Goal: Task Accomplishment & Management: Manage account settings

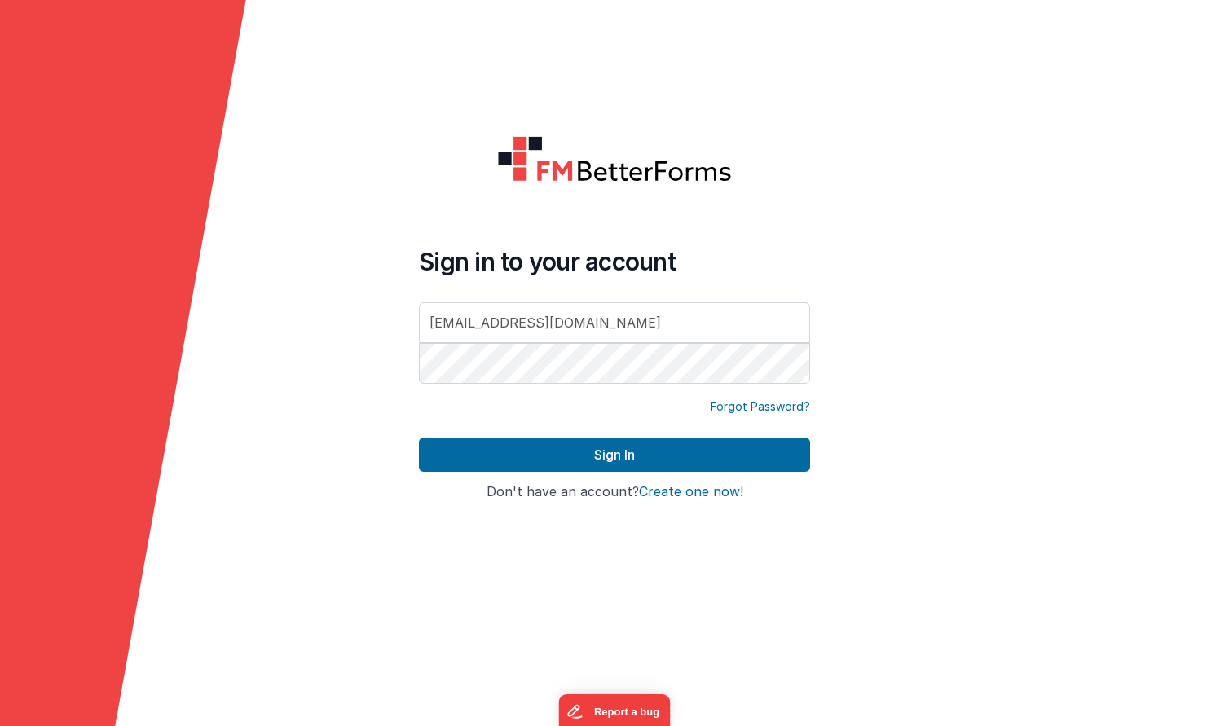
type input "[EMAIL_ADDRESS][DOMAIN_NAME]"
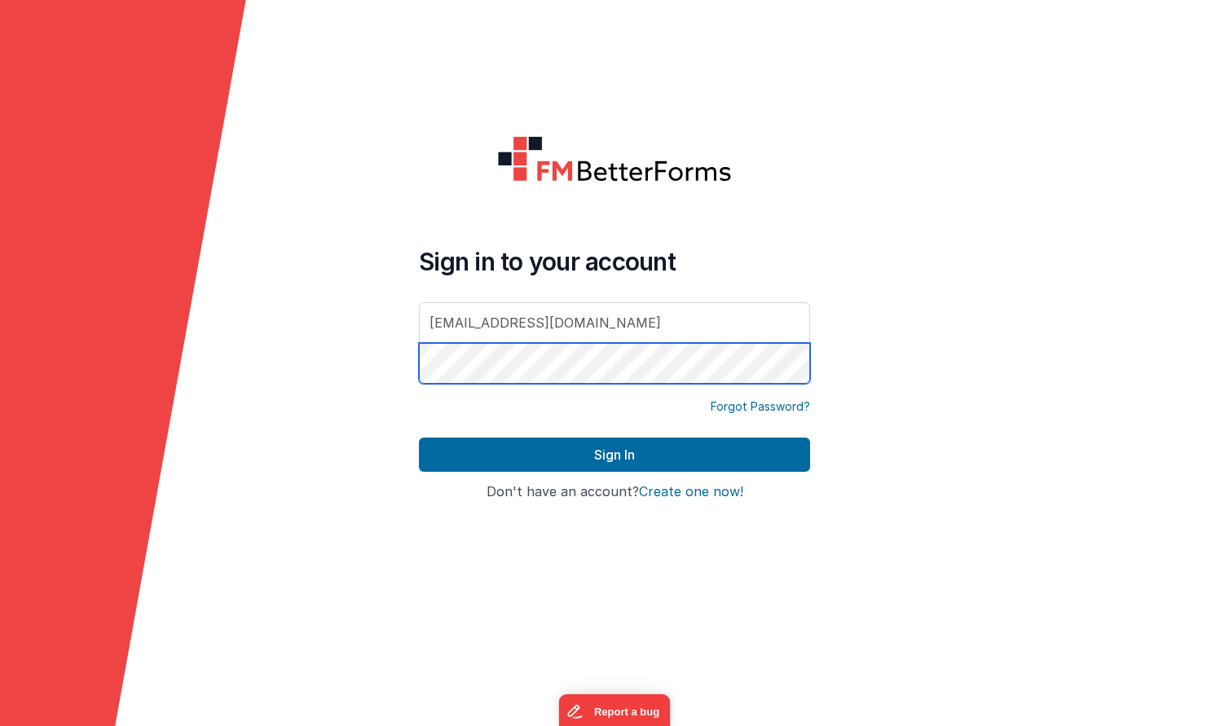
click at [615, 455] on button "Sign In" at bounding box center [614, 455] width 391 height 34
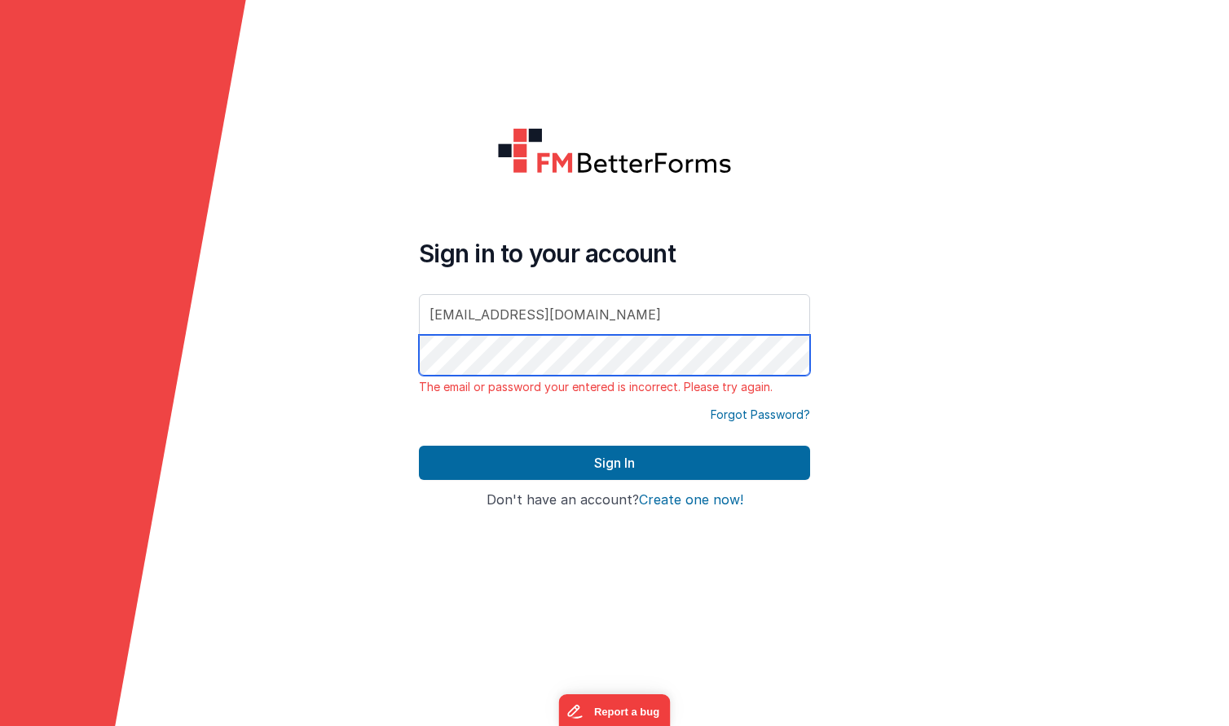
click at [416, 355] on div "Sign in to your account [EMAIL_ADDRESS][DOMAIN_NAME] The email or password your…" at bounding box center [614, 363] width 417 height 498
click at [615, 463] on button "Sign In" at bounding box center [614, 463] width 391 height 34
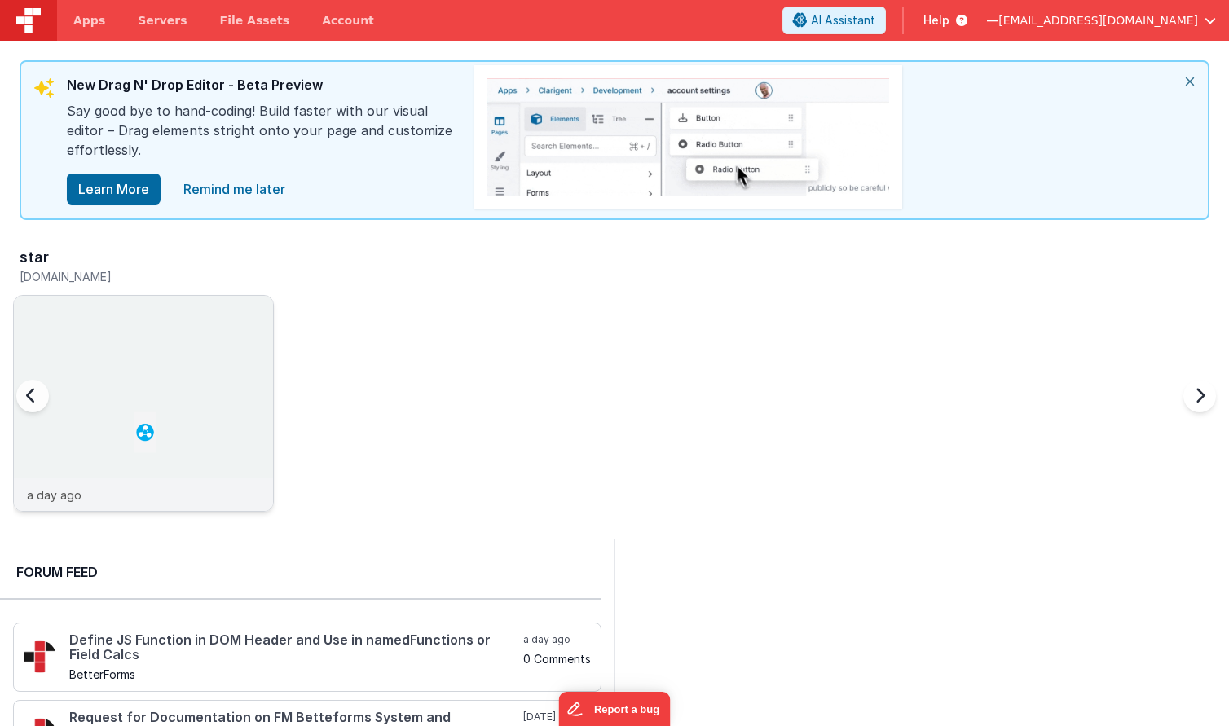
click at [137, 409] on img at bounding box center [143, 425] width 259 height 259
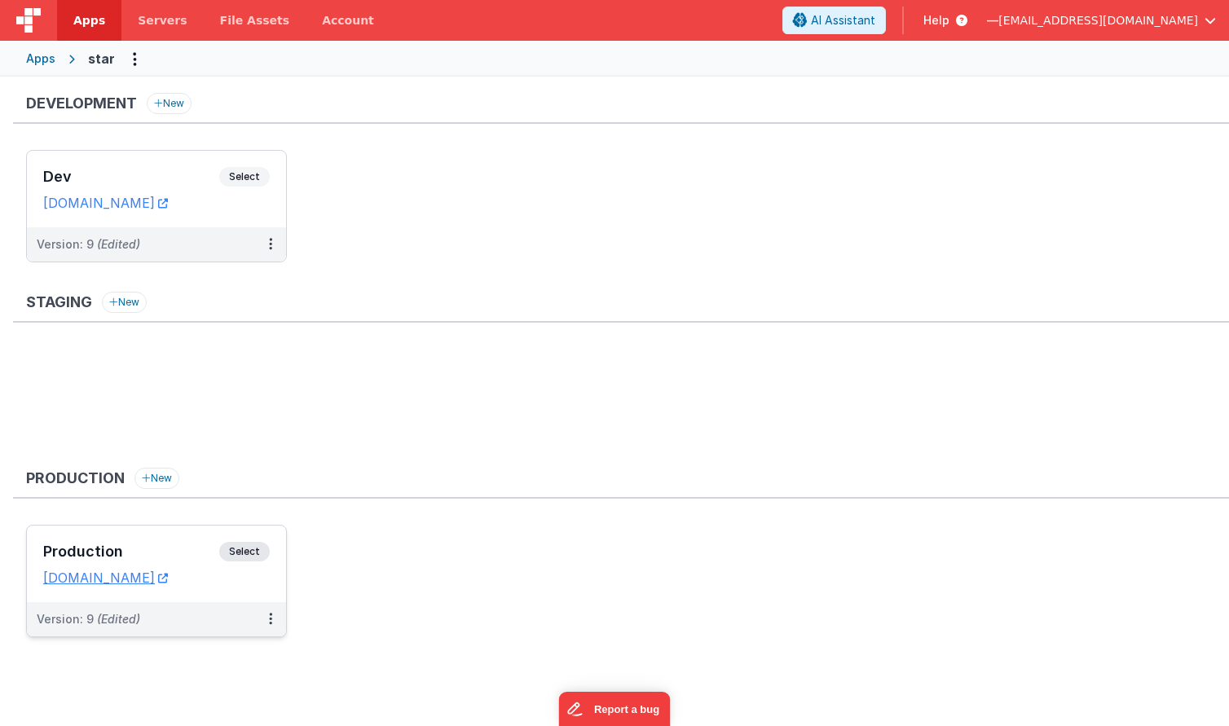
click at [241, 553] on span "Select" at bounding box center [244, 552] width 51 height 20
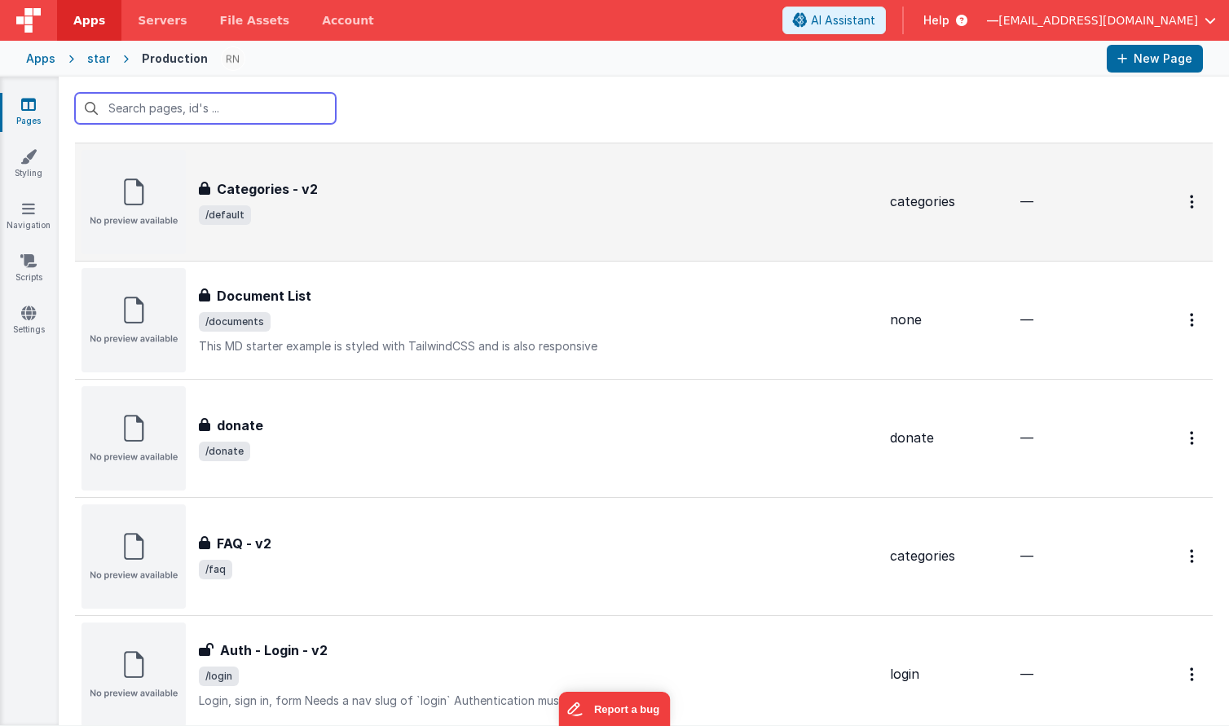
scroll to position [152, 0]
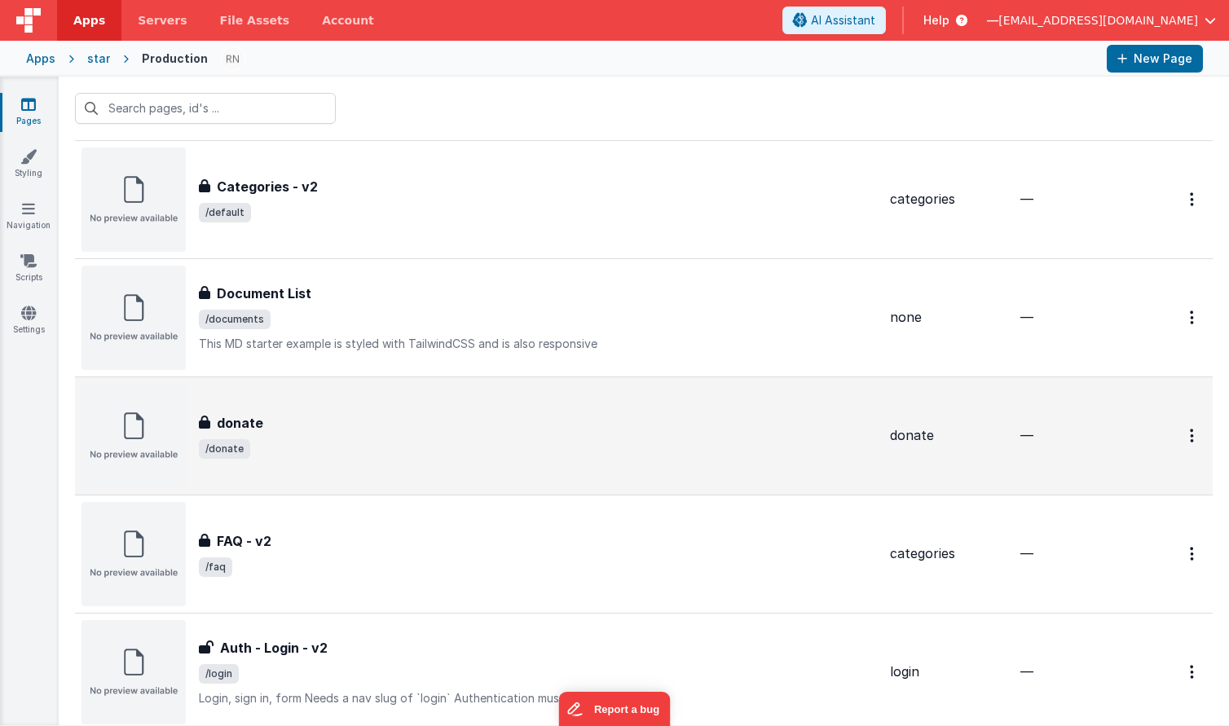
click at [240, 417] on h3 "donate" at bounding box center [240, 423] width 46 height 20
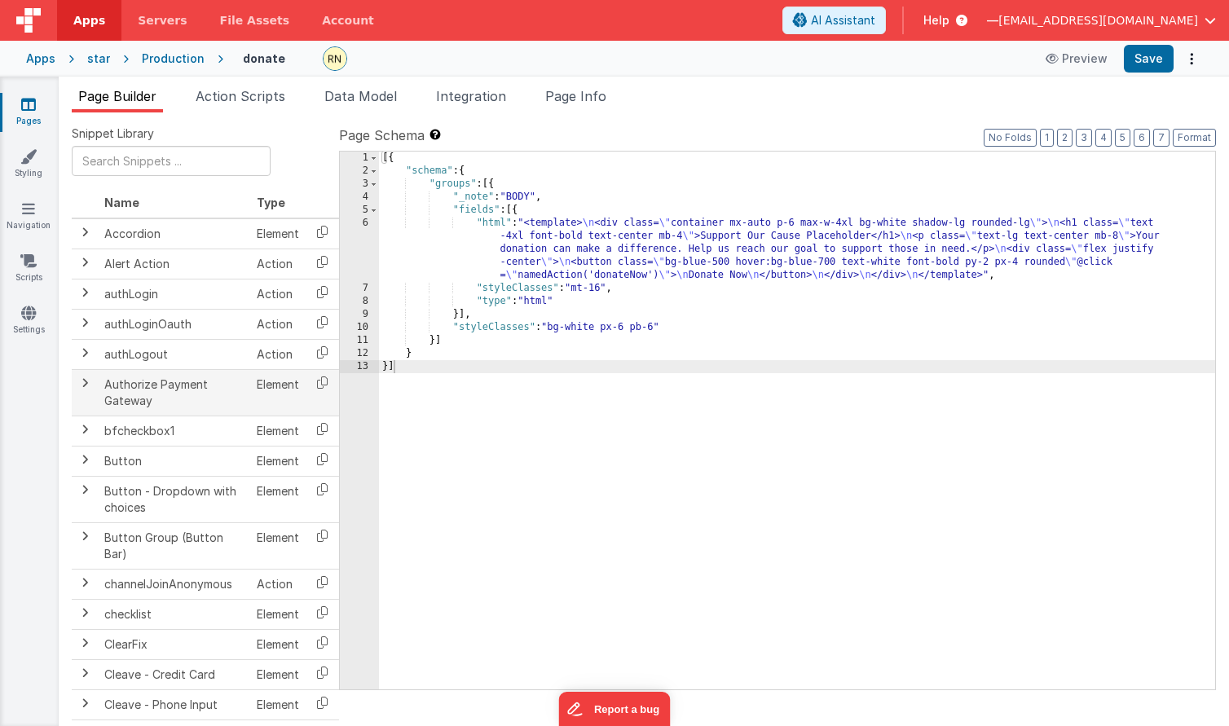
click at [242, 389] on td "Authorize Payment Gateway" at bounding box center [174, 392] width 152 height 46
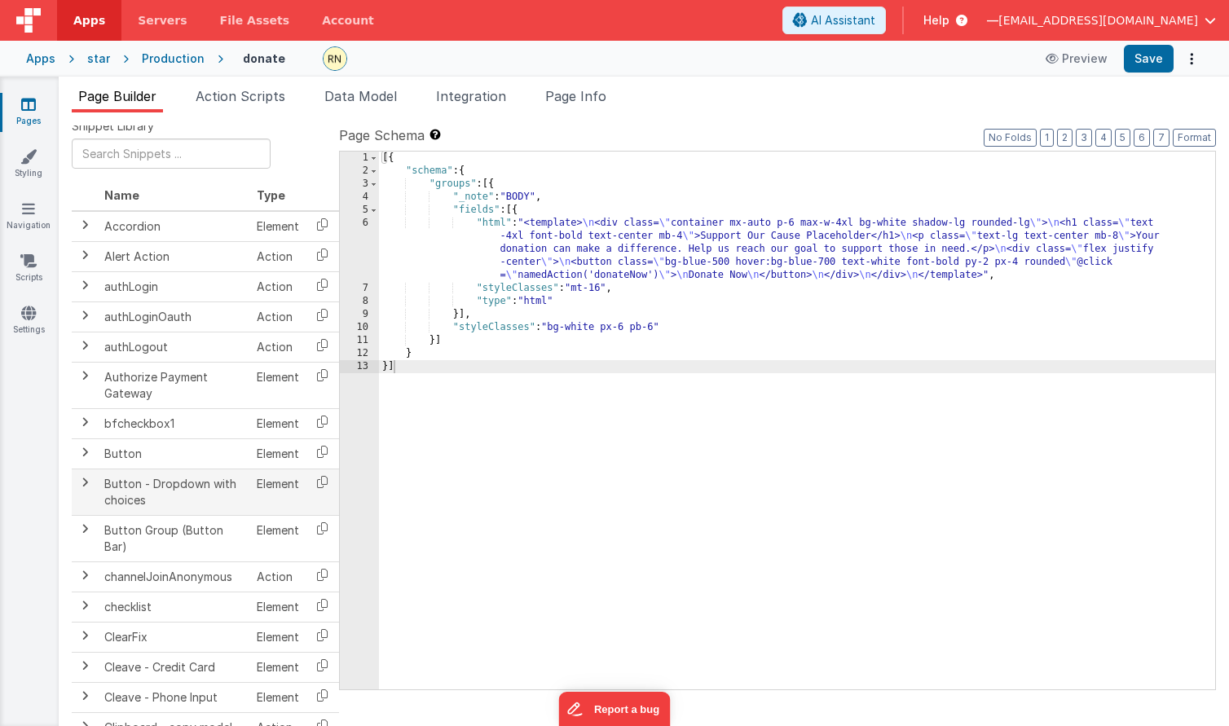
scroll to position [5, 0]
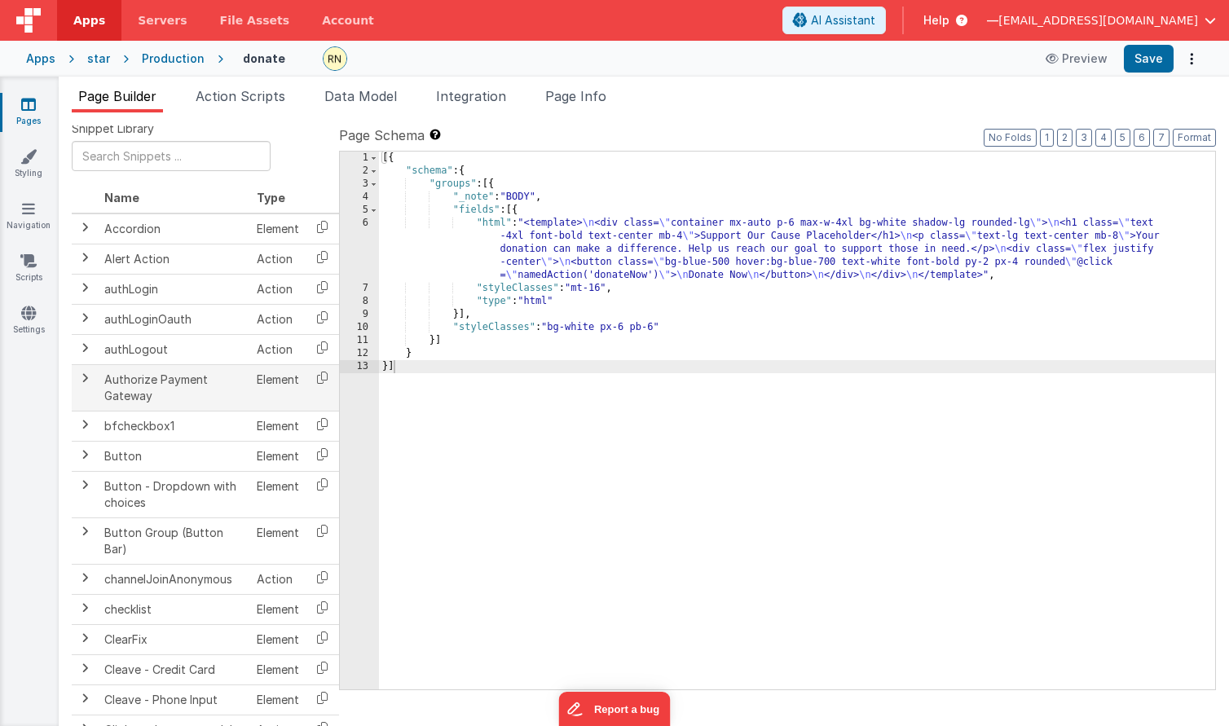
click at [85, 379] on span at bounding box center [84, 378] width 13 height 13
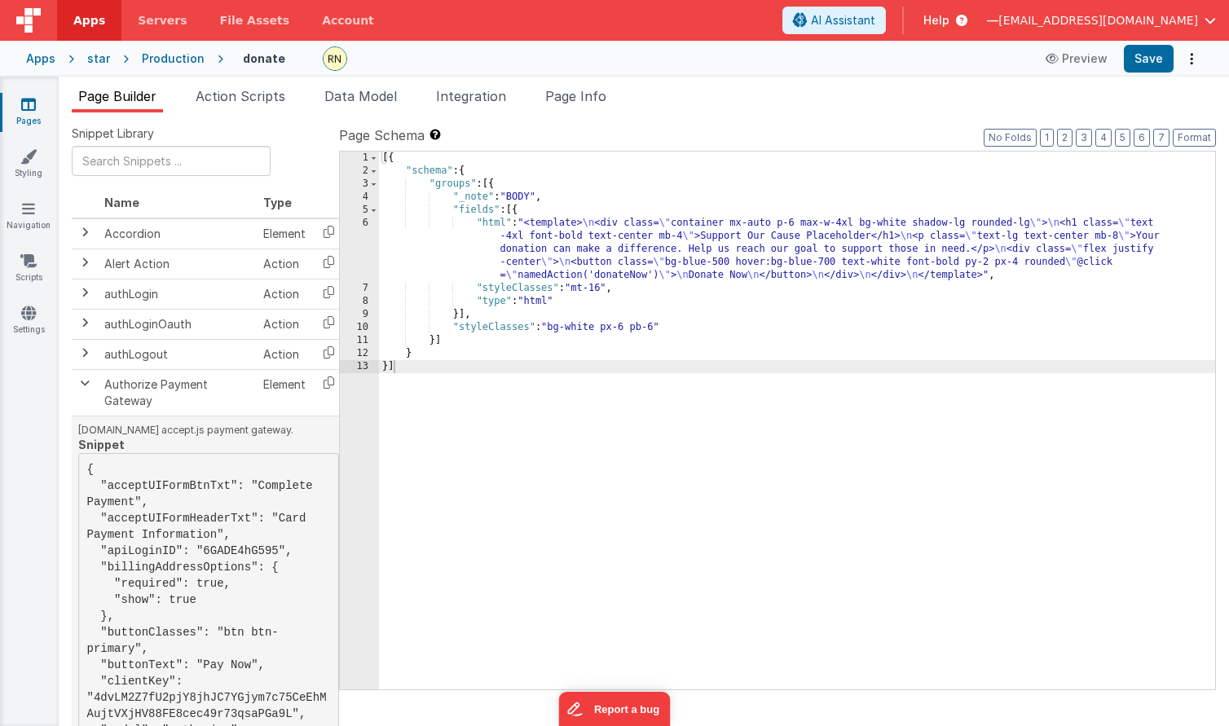
scroll to position [0, 0]
click at [82, 387] on span at bounding box center [84, 383] width 13 height 13
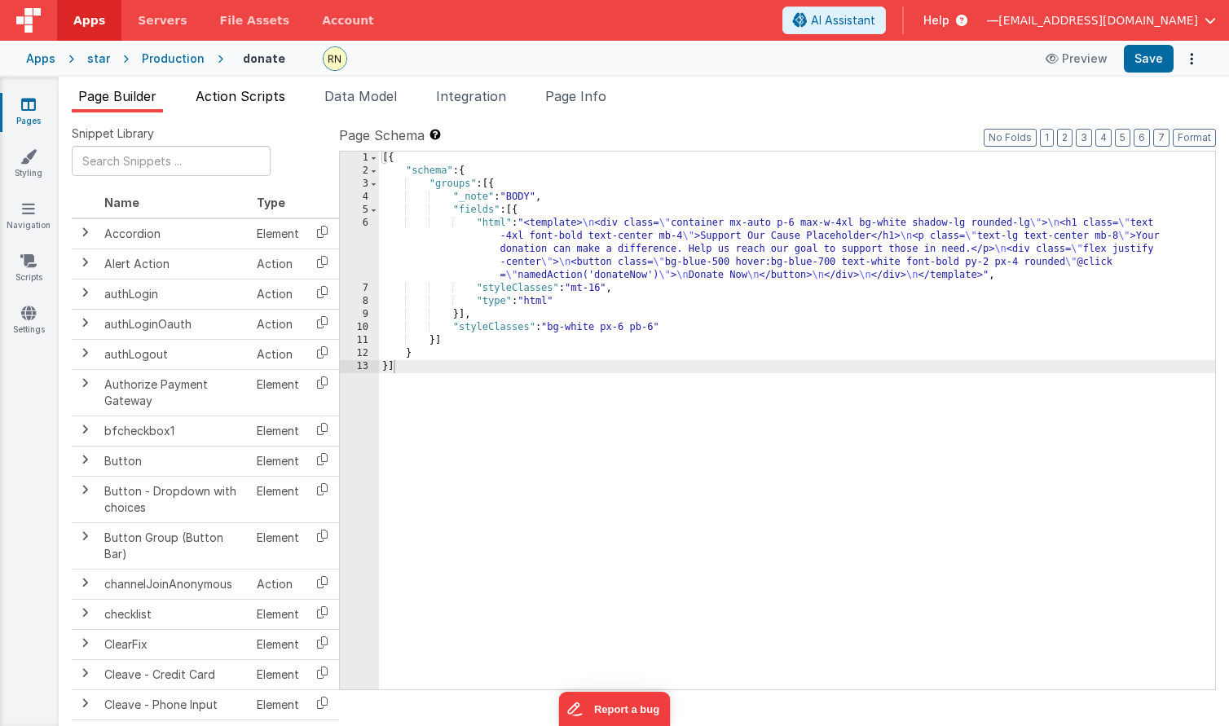
click at [267, 99] on span "Action Scripts" at bounding box center [241, 96] width 90 height 16
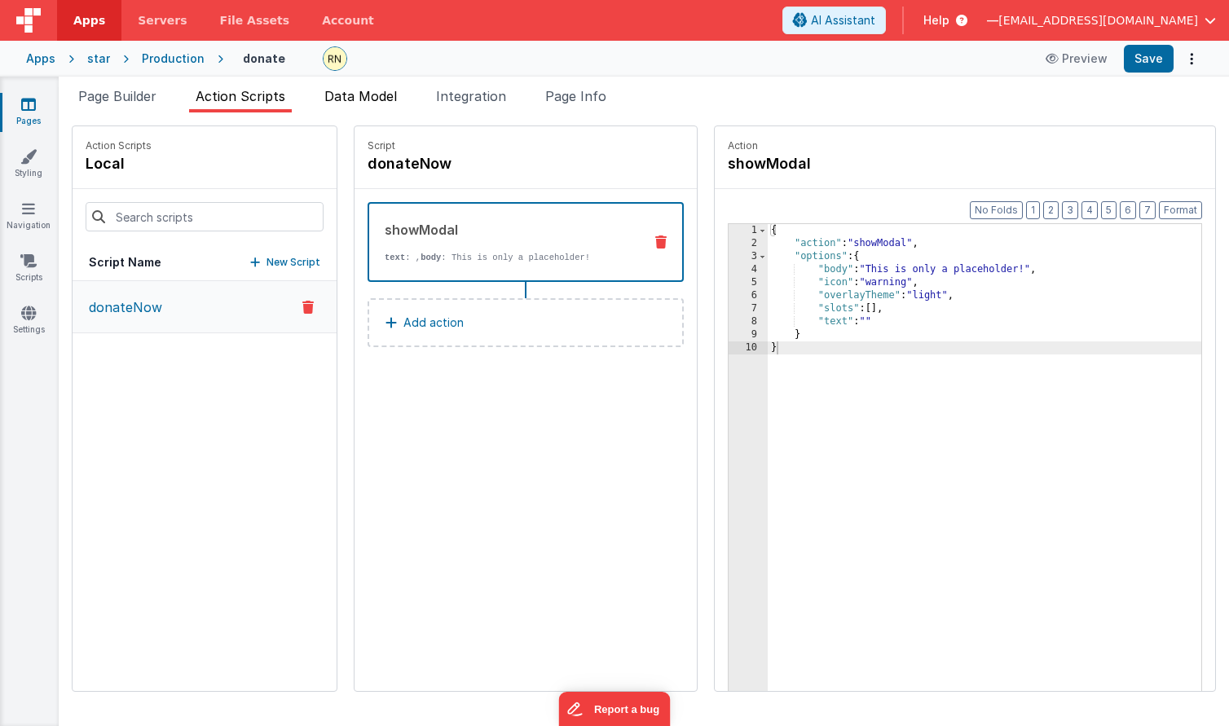
click at [356, 102] on span "Data Model" at bounding box center [360, 96] width 73 height 16
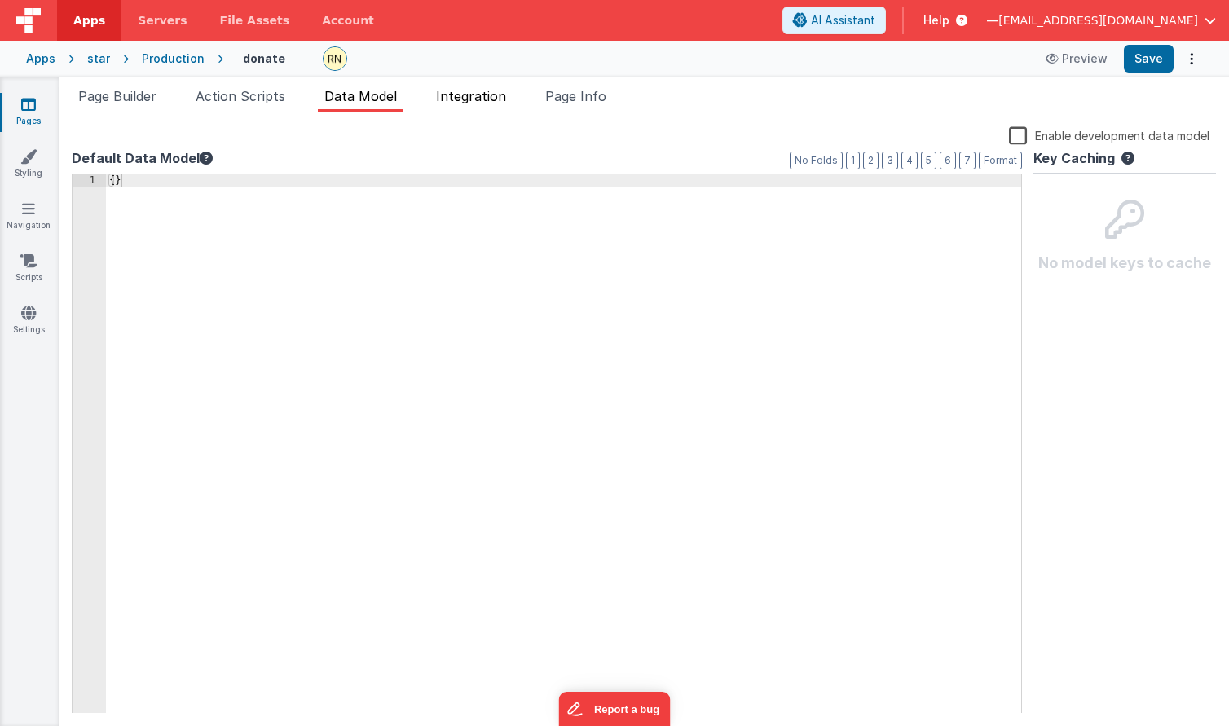
click at [467, 103] on span "Integration" at bounding box center [471, 96] width 70 height 16
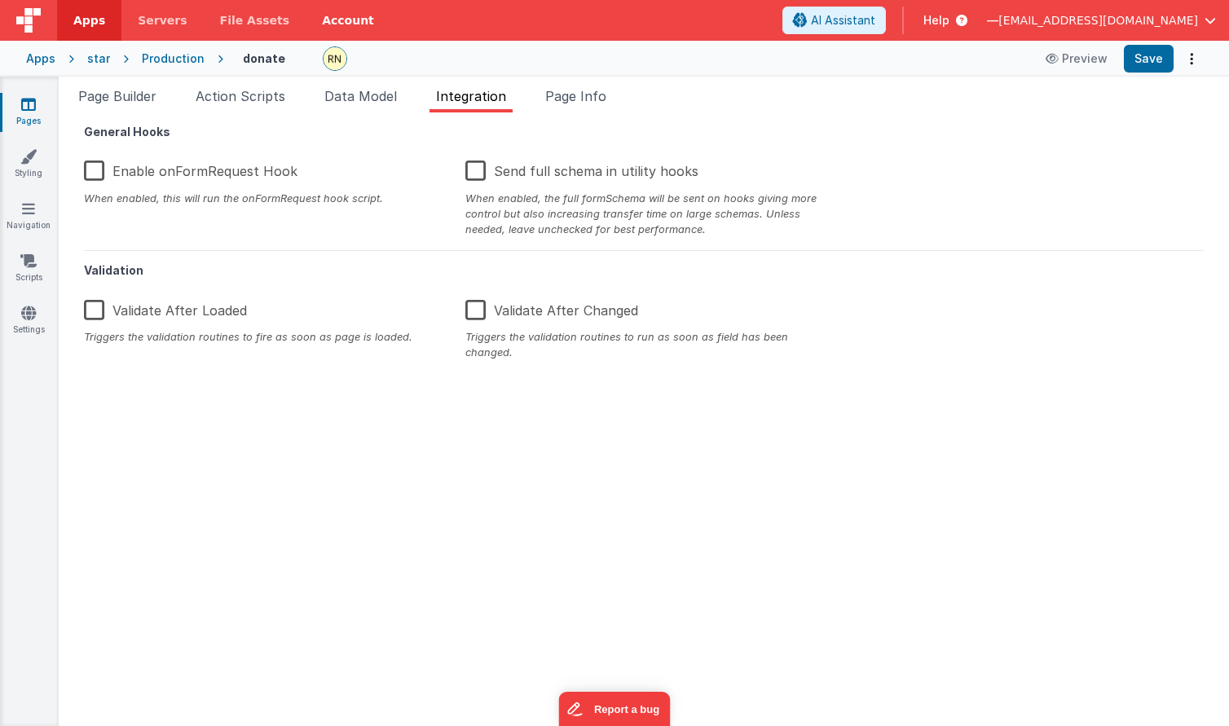
click at [338, 22] on link "Account" at bounding box center [348, 20] width 85 height 41
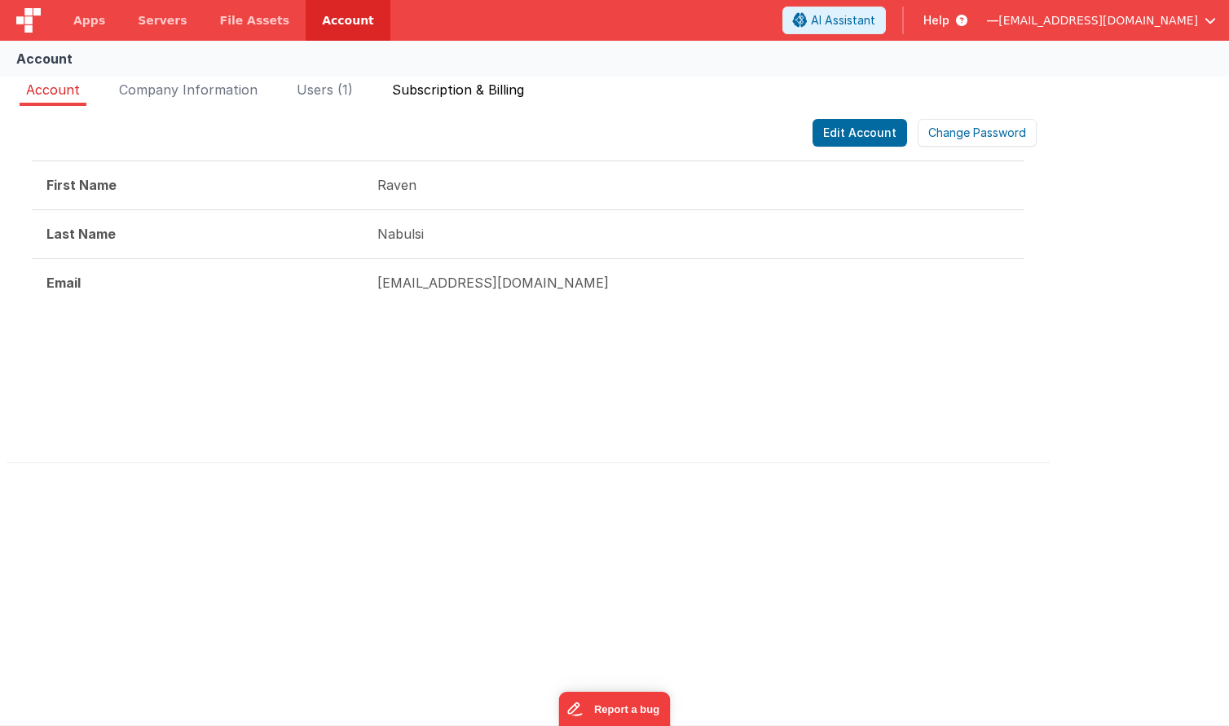
click at [427, 93] on span "Subscription & Billing" at bounding box center [458, 89] width 132 height 16
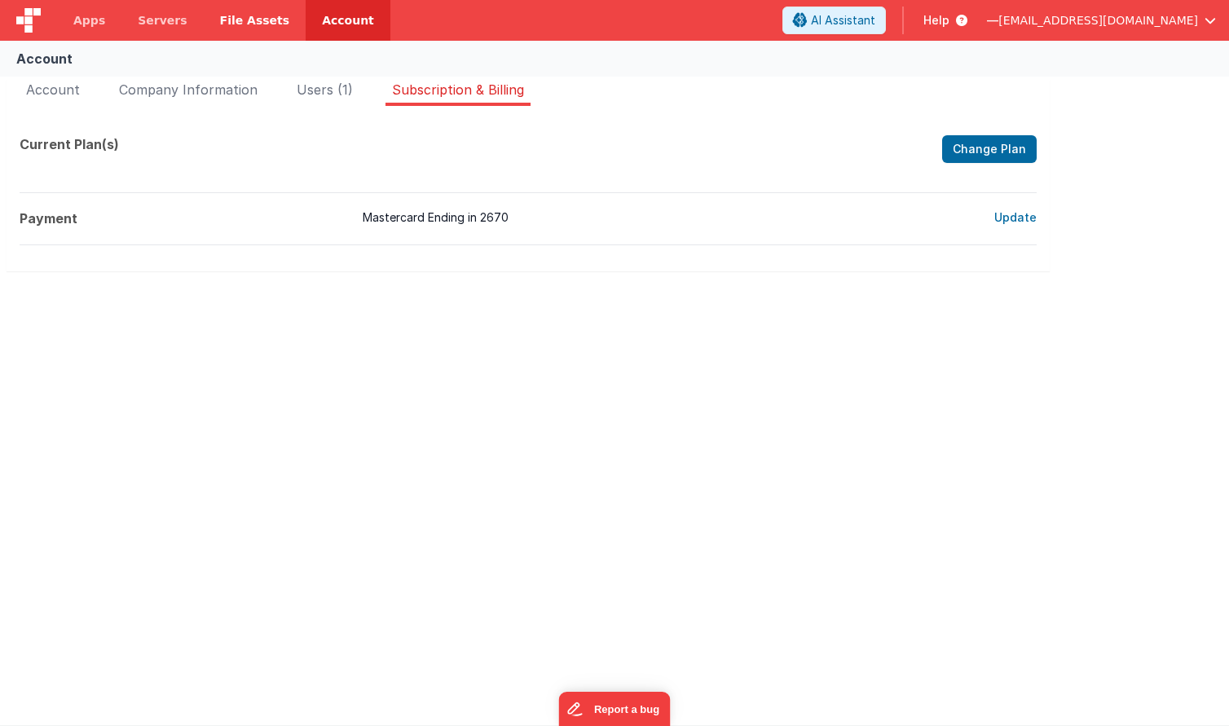
click at [245, 25] on span "File Assets" at bounding box center [255, 20] width 70 height 16
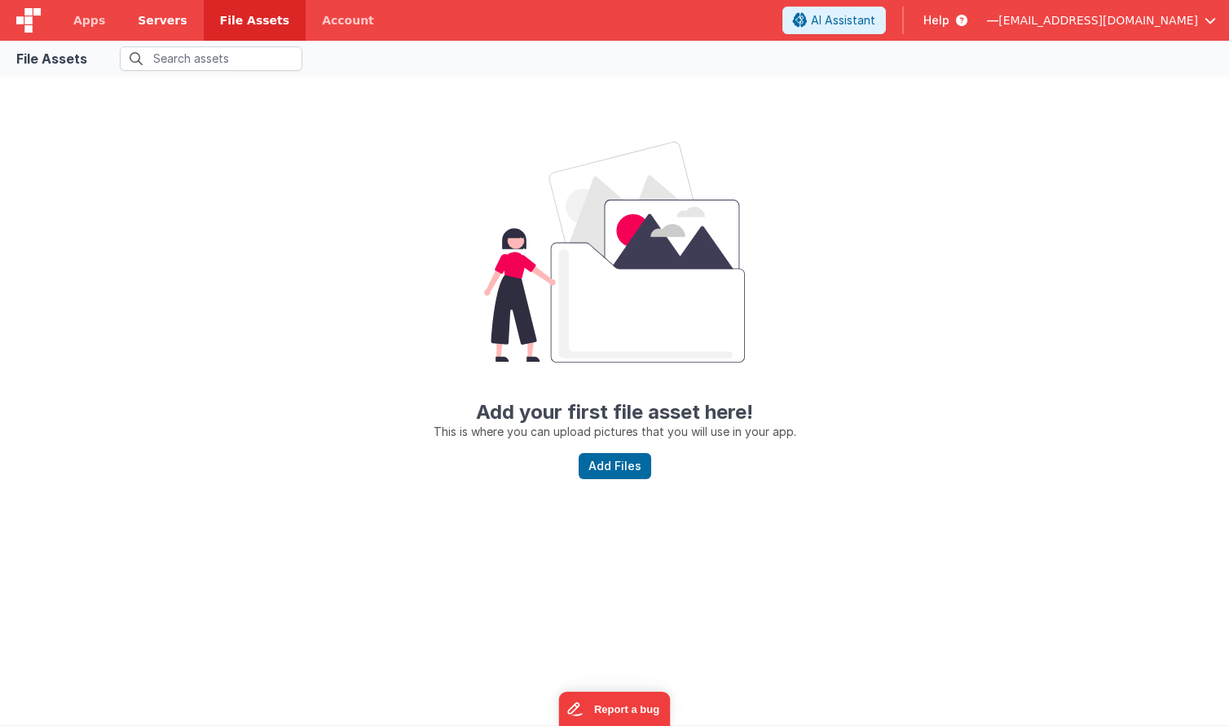
click at [157, 18] on span "Servers" at bounding box center [162, 20] width 49 height 16
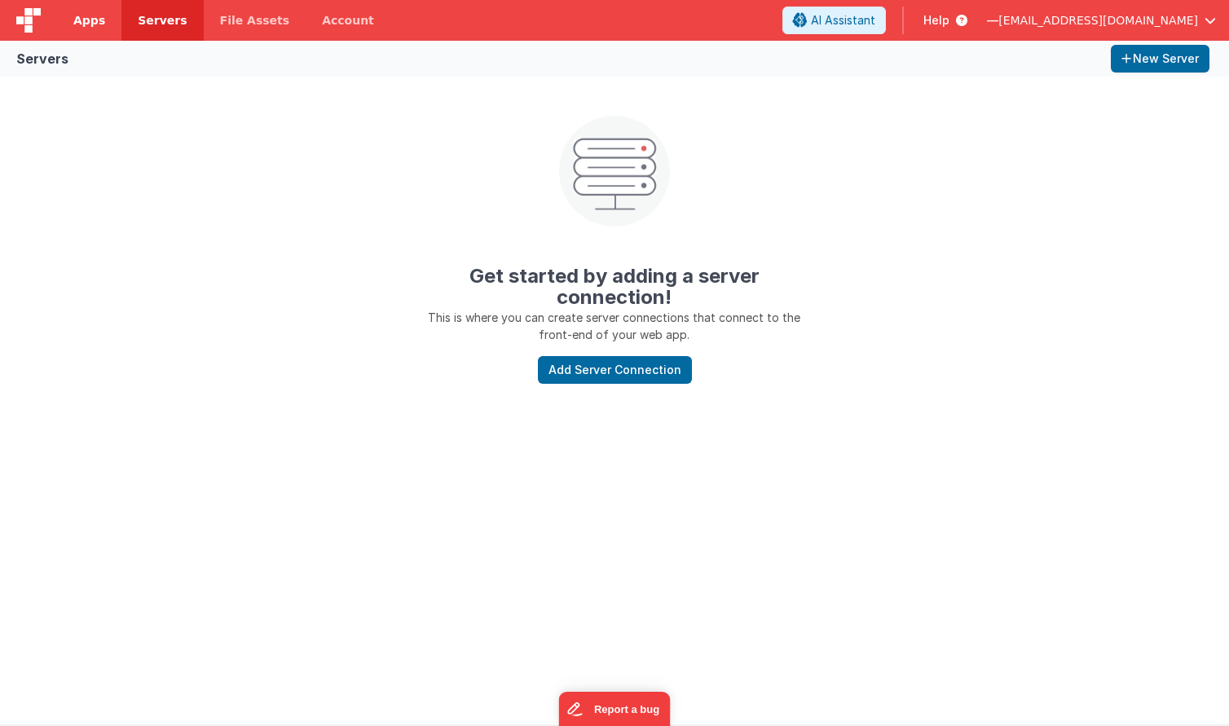
click at [93, 17] on span "Apps" at bounding box center [89, 20] width 32 height 16
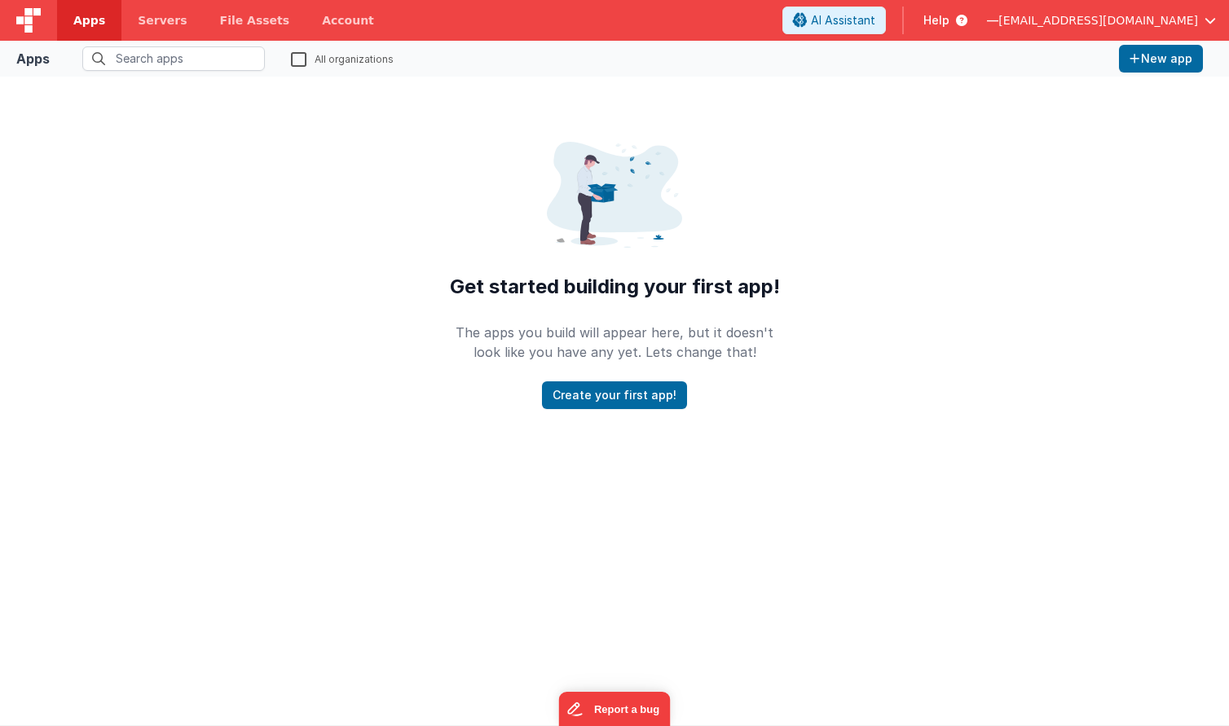
click at [27, 23] on img at bounding box center [28, 20] width 24 height 24
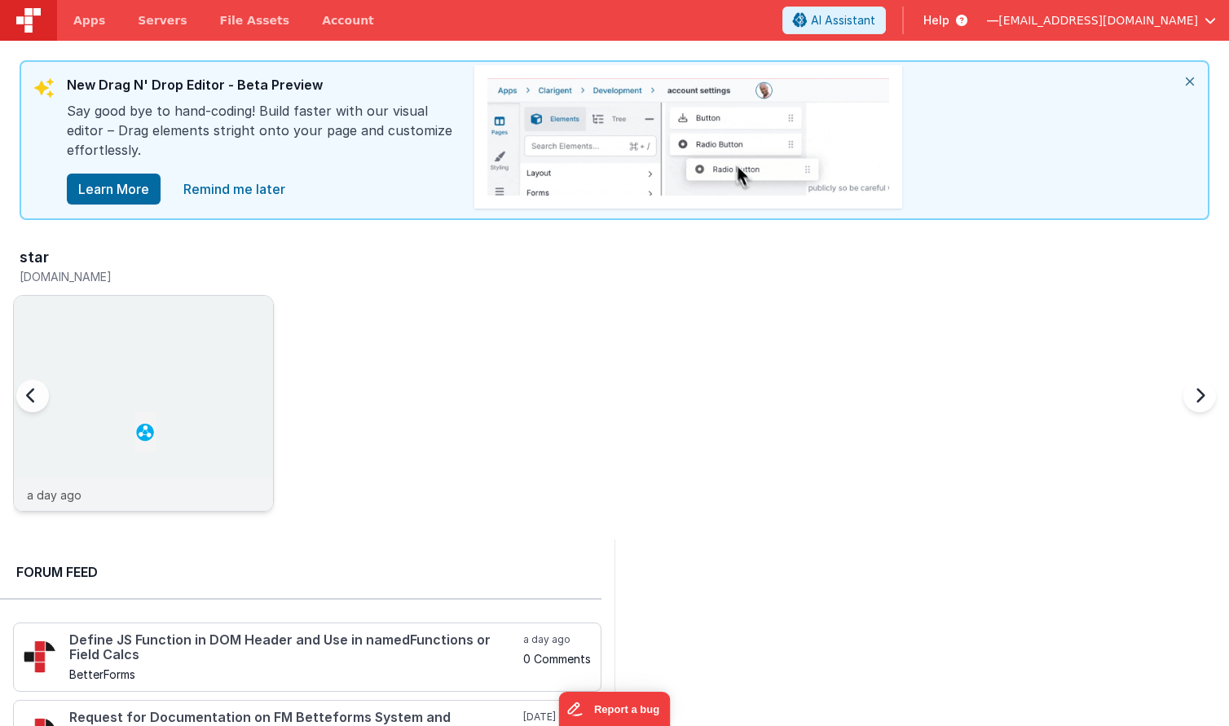
click at [110, 378] on img at bounding box center [143, 425] width 259 height 259
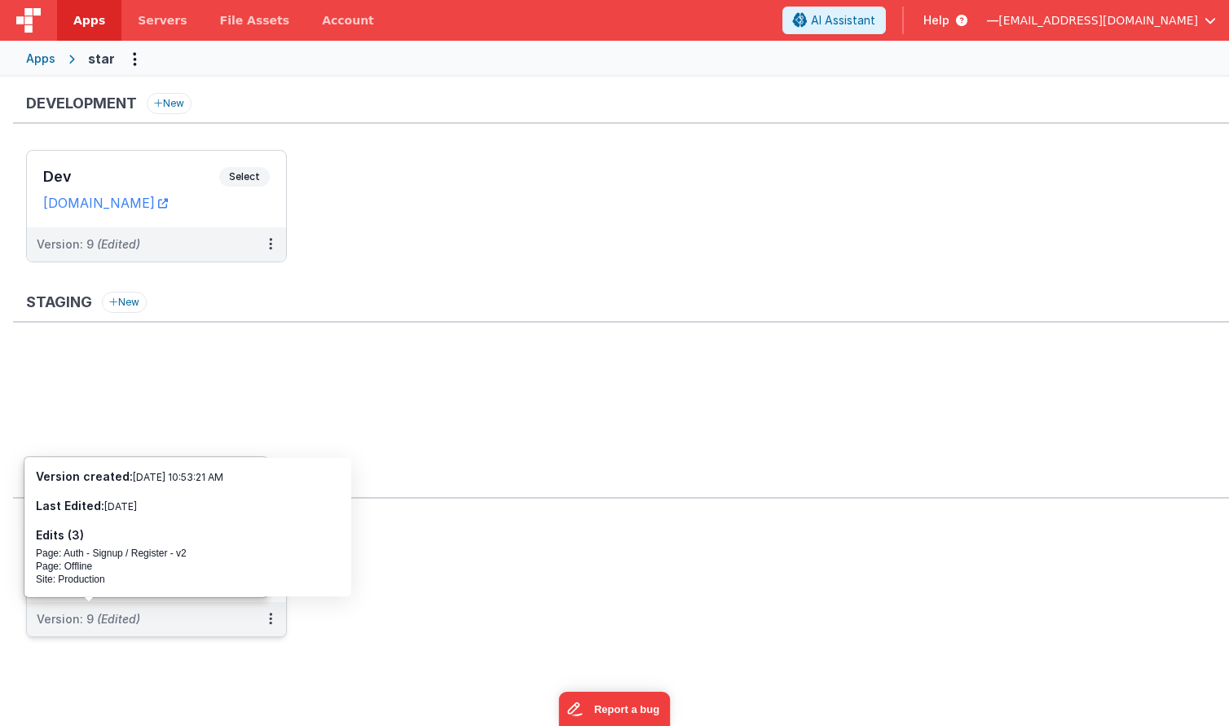
click at [130, 618] on span "(Edited)" at bounding box center [118, 619] width 43 height 14
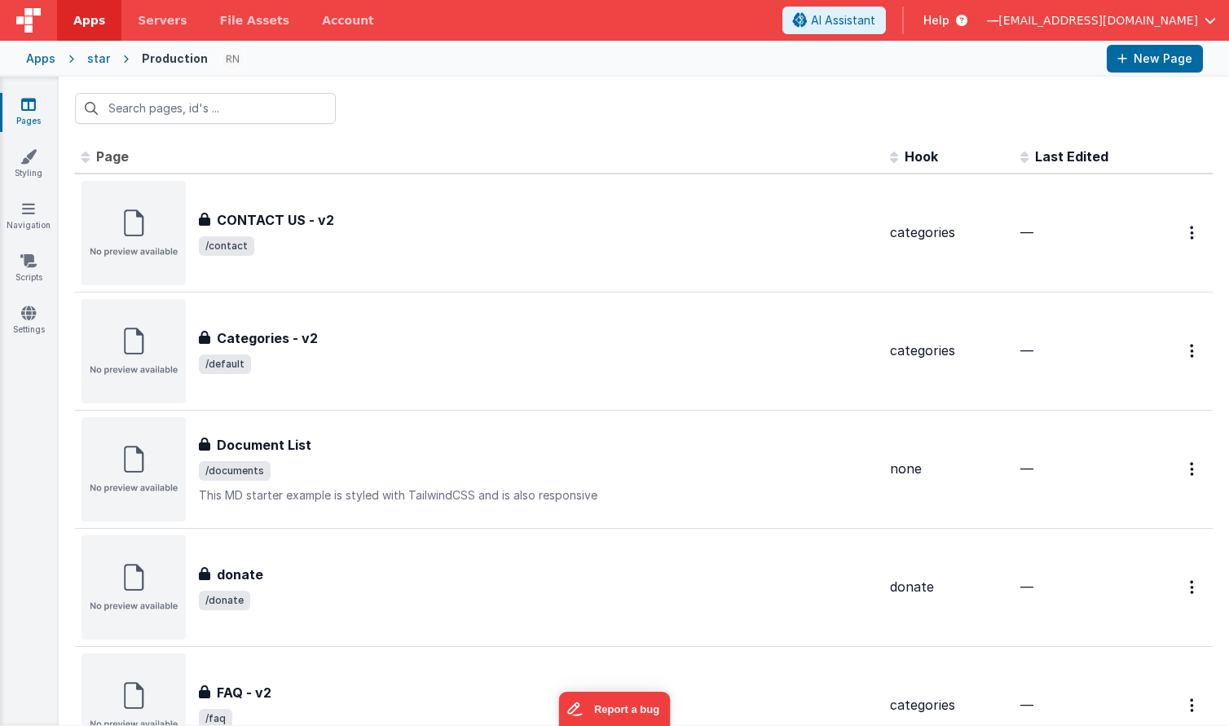
click at [31, 8] on img at bounding box center [28, 20] width 24 height 24
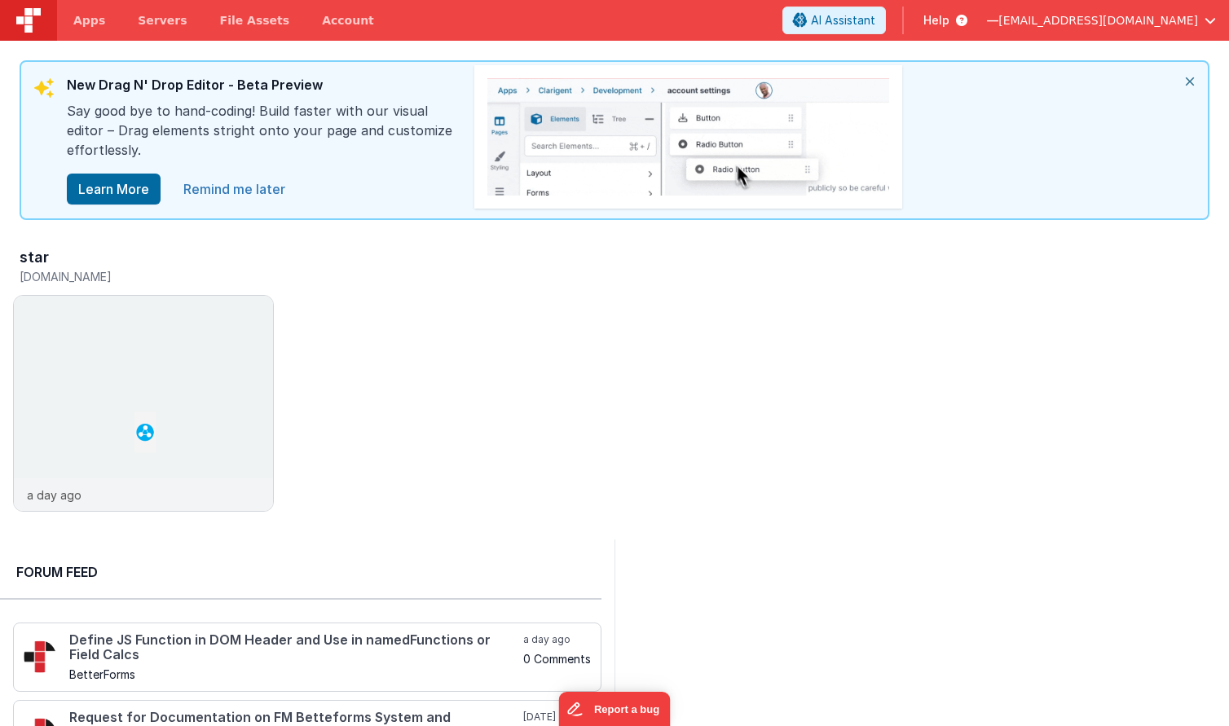
click at [259, 185] on link "Remind me later" at bounding box center [234, 189] width 121 height 33
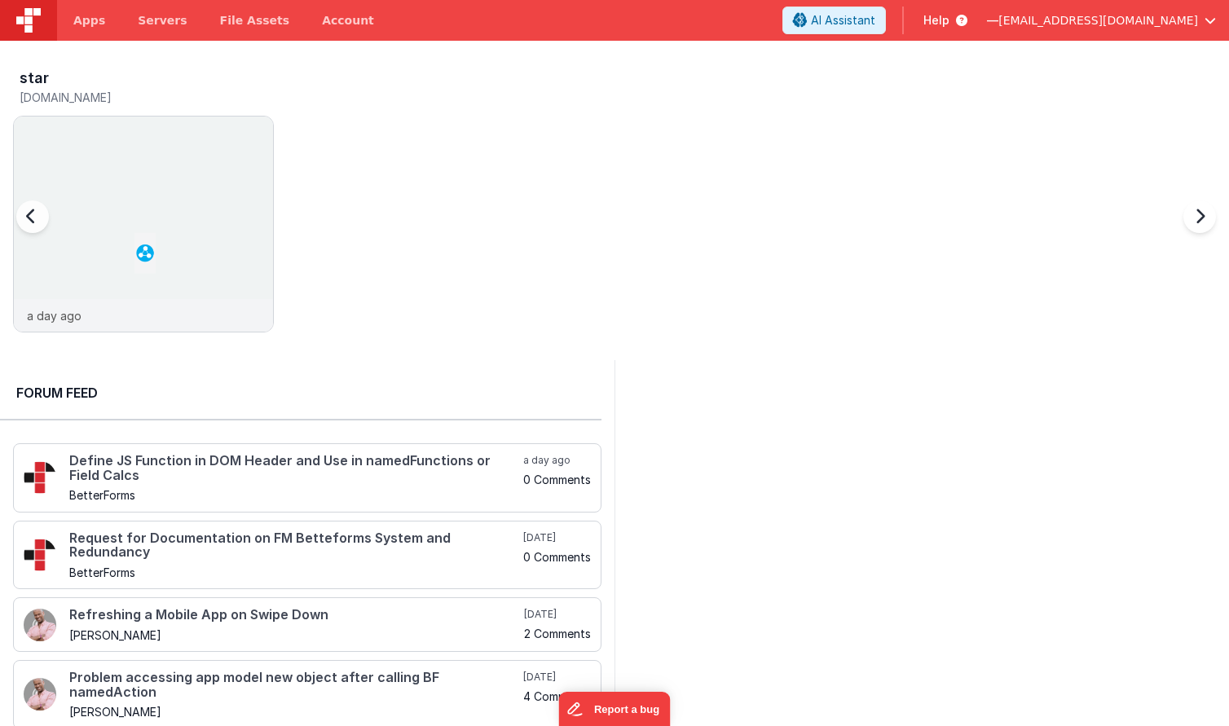
click at [79, 95] on h5 "[DOMAIN_NAME]" at bounding box center [147, 97] width 254 height 12
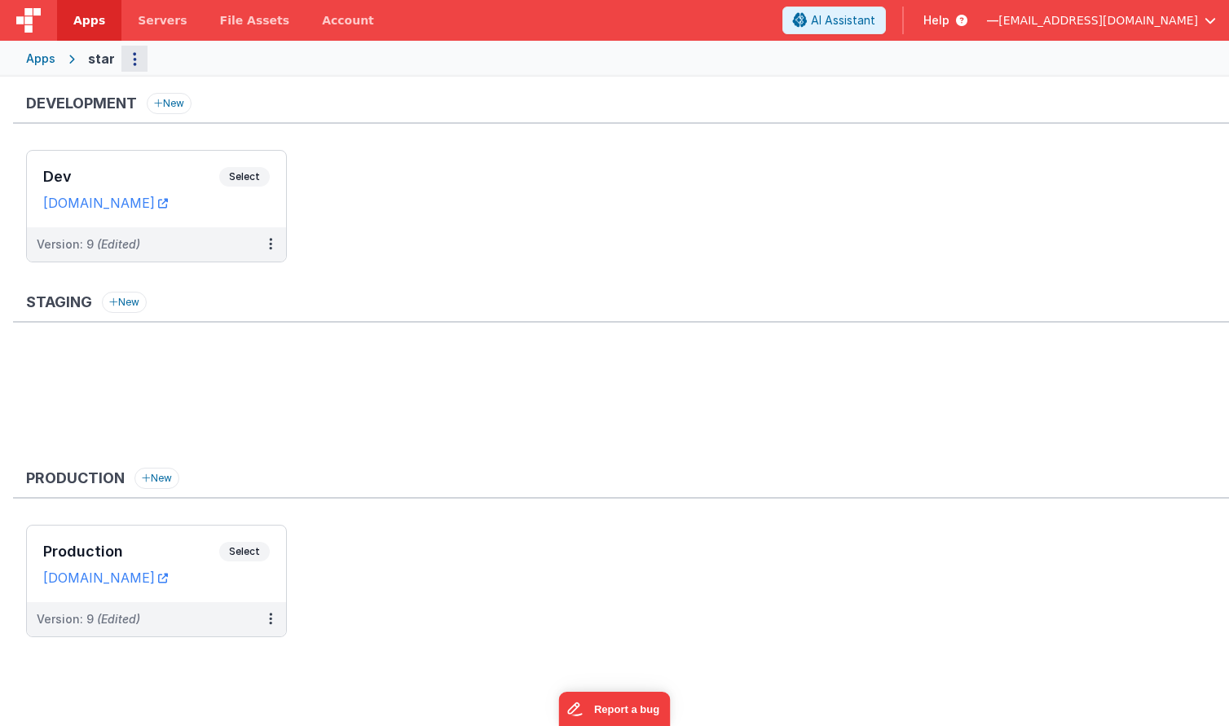
click at [133, 59] on icon "Options" at bounding box center [135, 59] width 4 height 1
click at [200, 59] on button at bounding box center [614, 363] width 1229 height 726
click at [332, 26] on link "Account" at bounding box center [348, 20] width 85 height 41
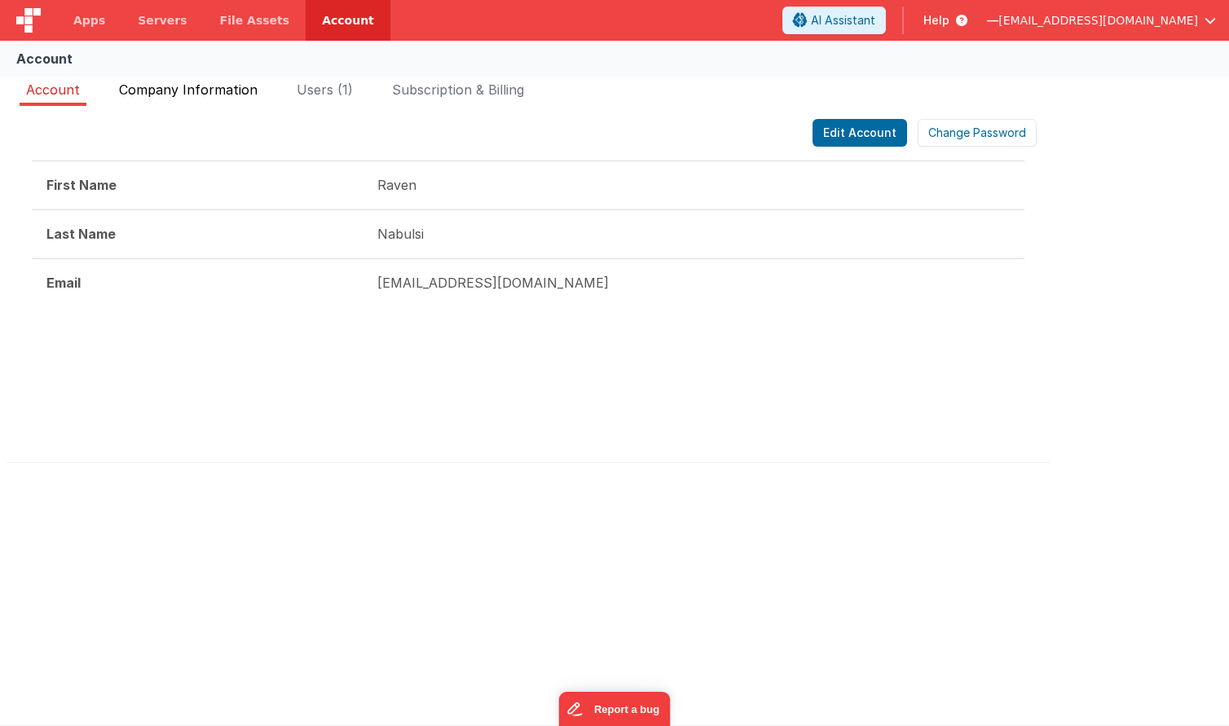
click at [204, 89] on span "Company Information" at bounding box center [188, 89] width 139 height 16
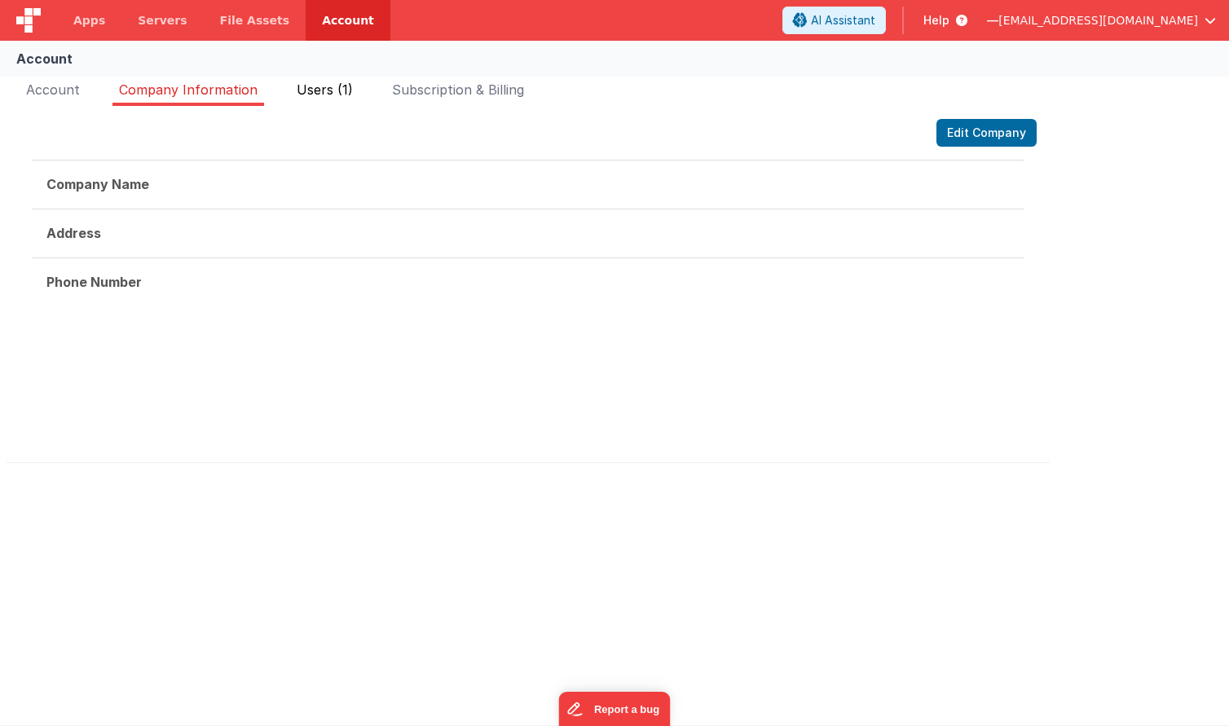
click at [319, 92] on span "Users (1)" at bounding box center [325, 89] width 56 height 16
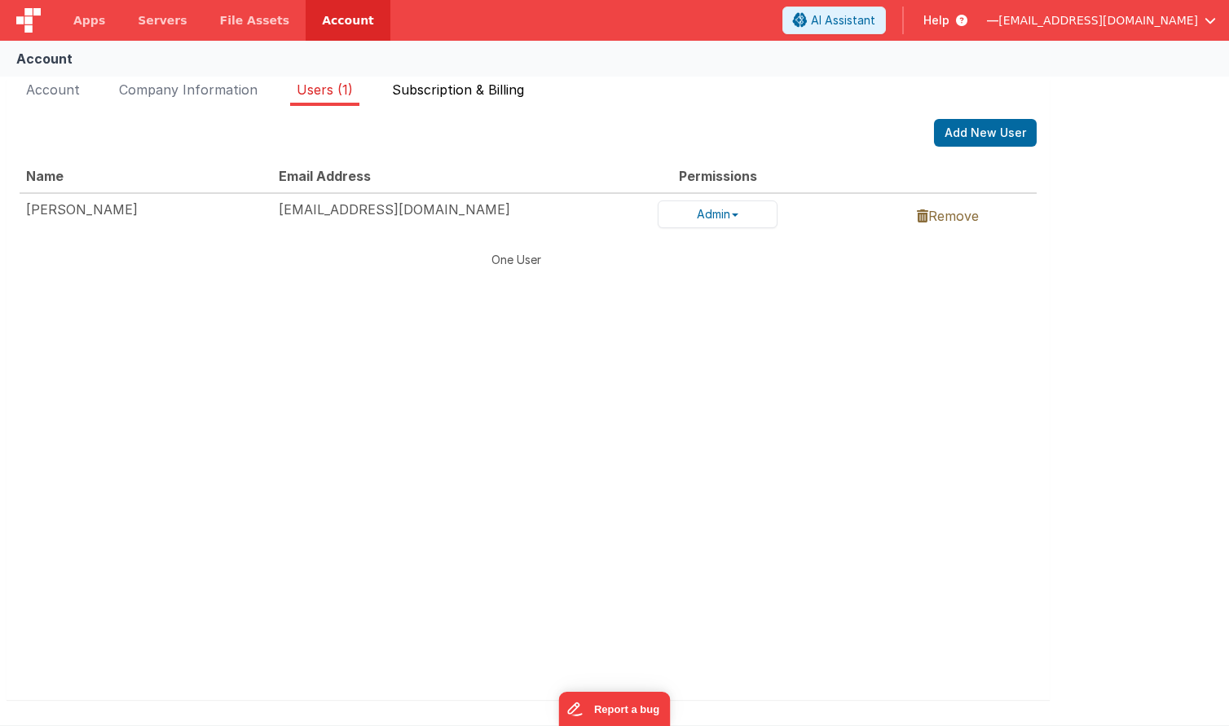
click at [426, 90] on span "Subscription & Billing" at bounding box center [458, 89] width 132 height 16
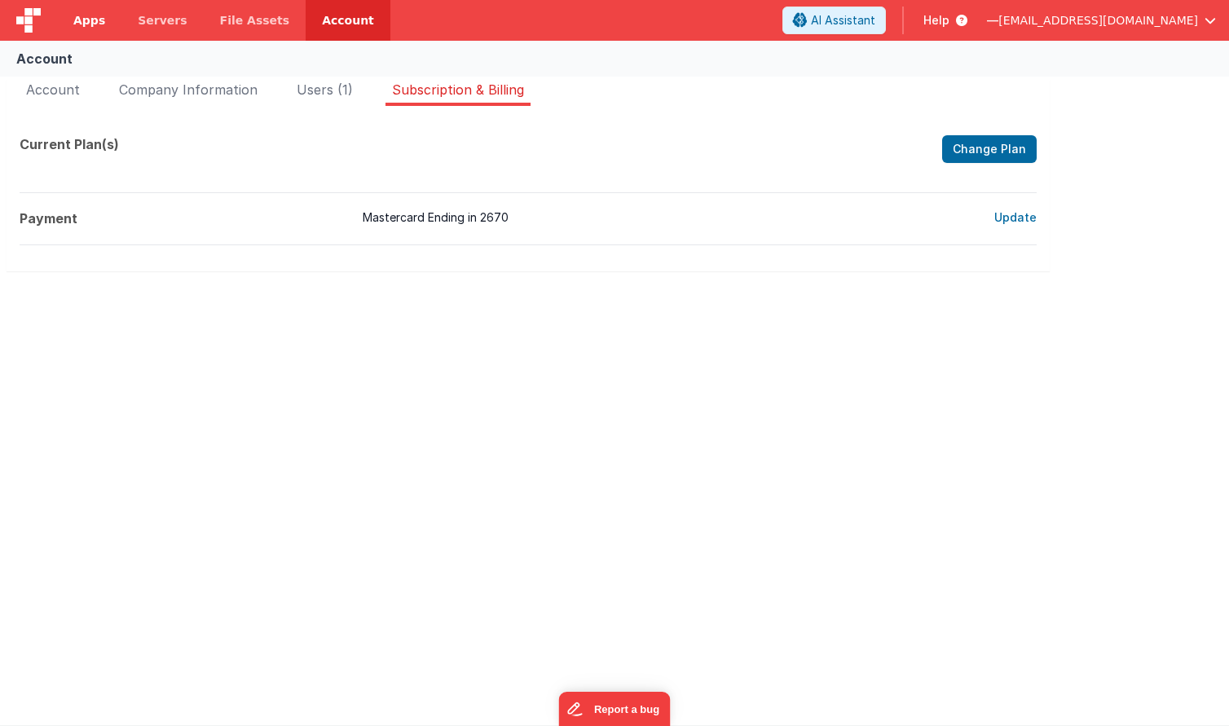
click at [91, 14] on span "Apps" at bounding box center [89, 20] width 32 height 16
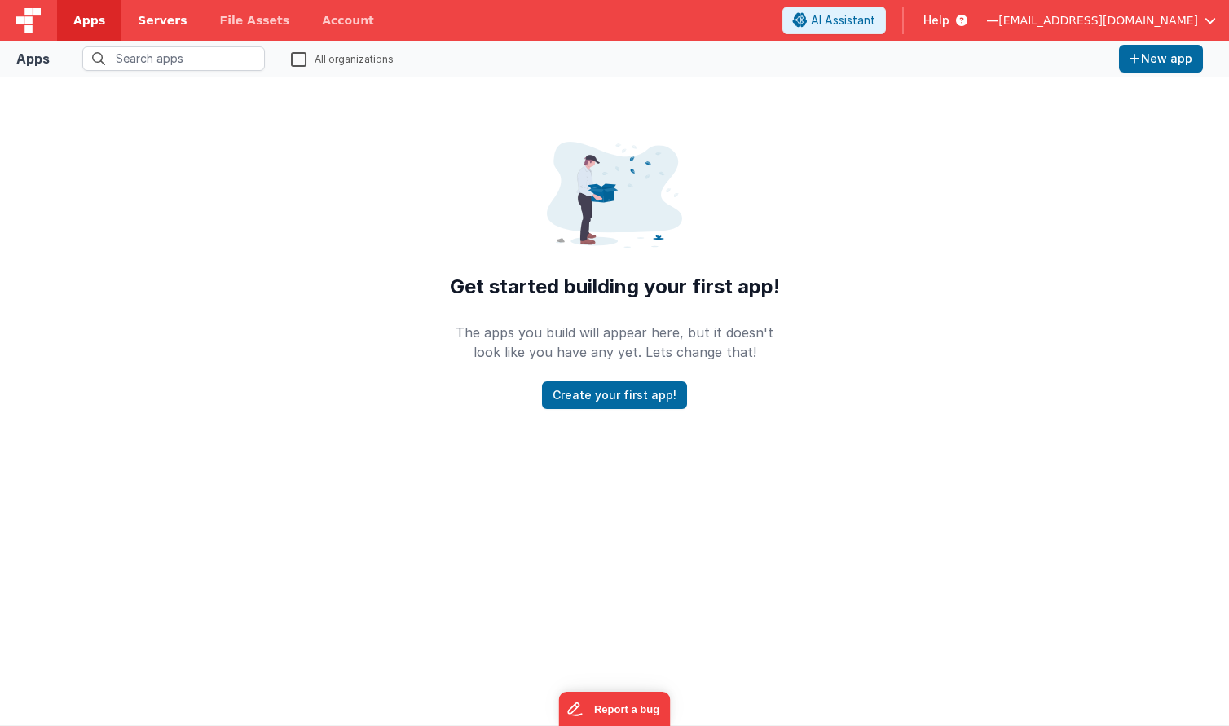
click at [156, 29] on link "Servers" at bounding box center [161, 20] width 81 height 41
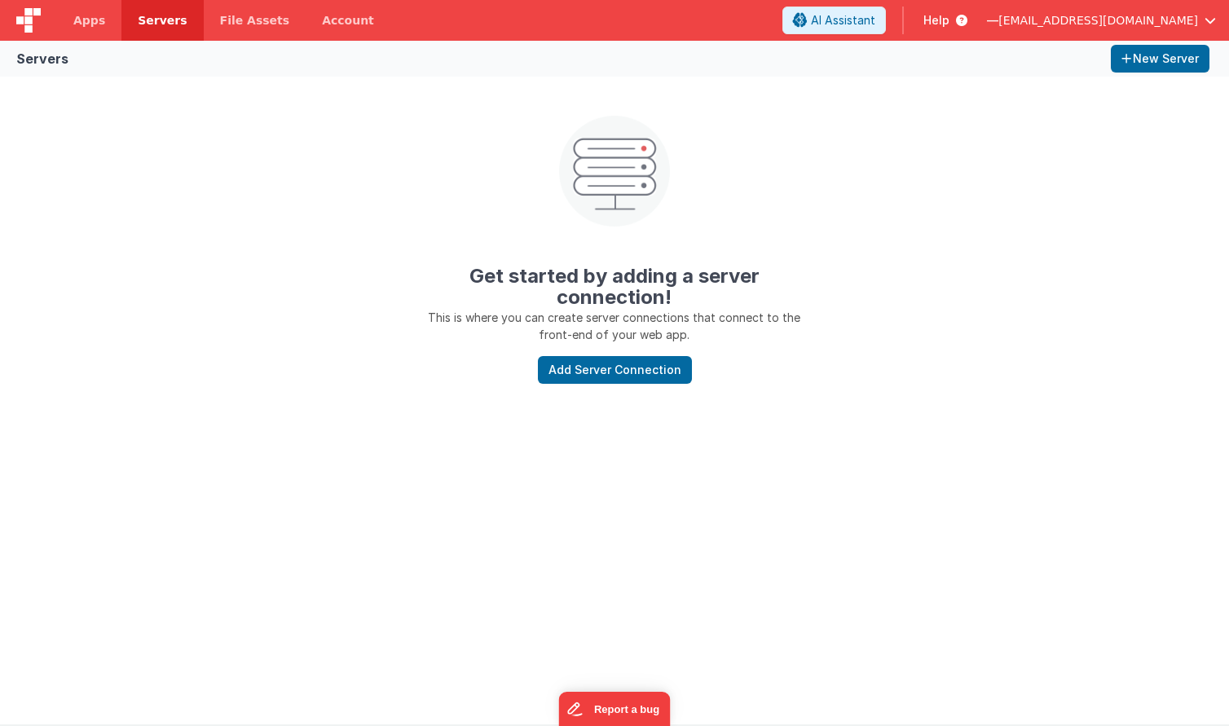
click at [27, 17] on img at bounding box center [28, 20] width 24 height 24
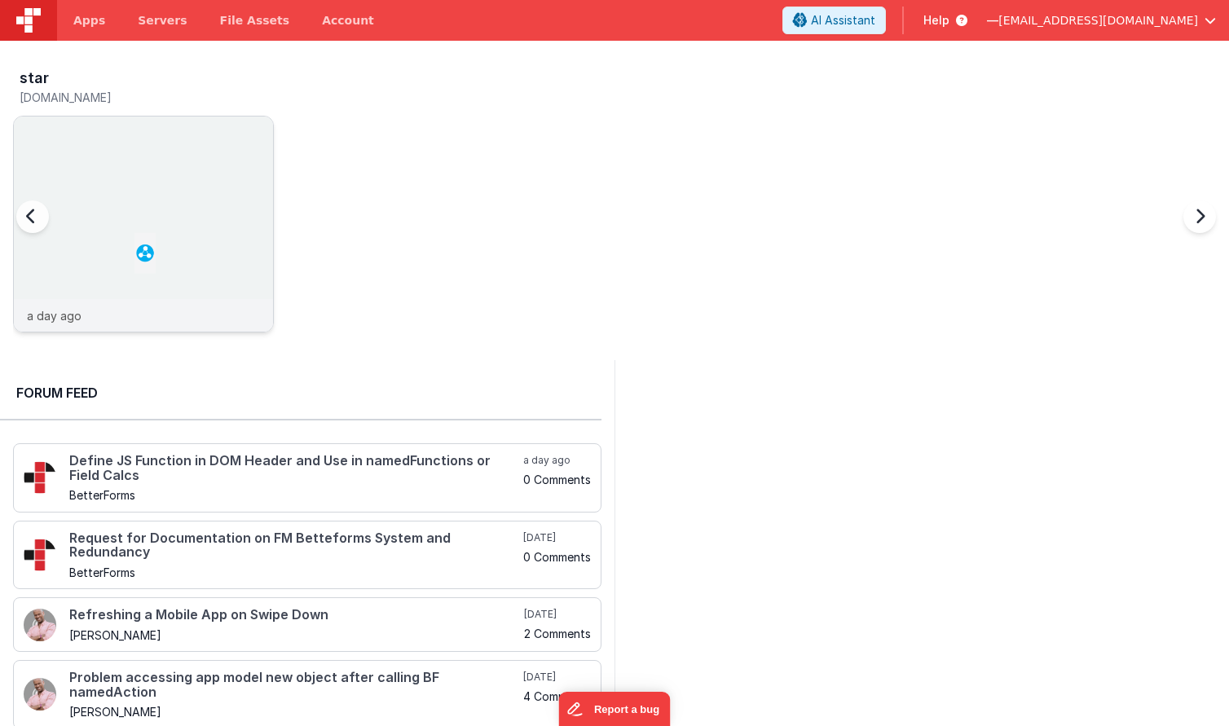
click at [145, 250] on img at bounding box center [143, 246] width 259 height 259
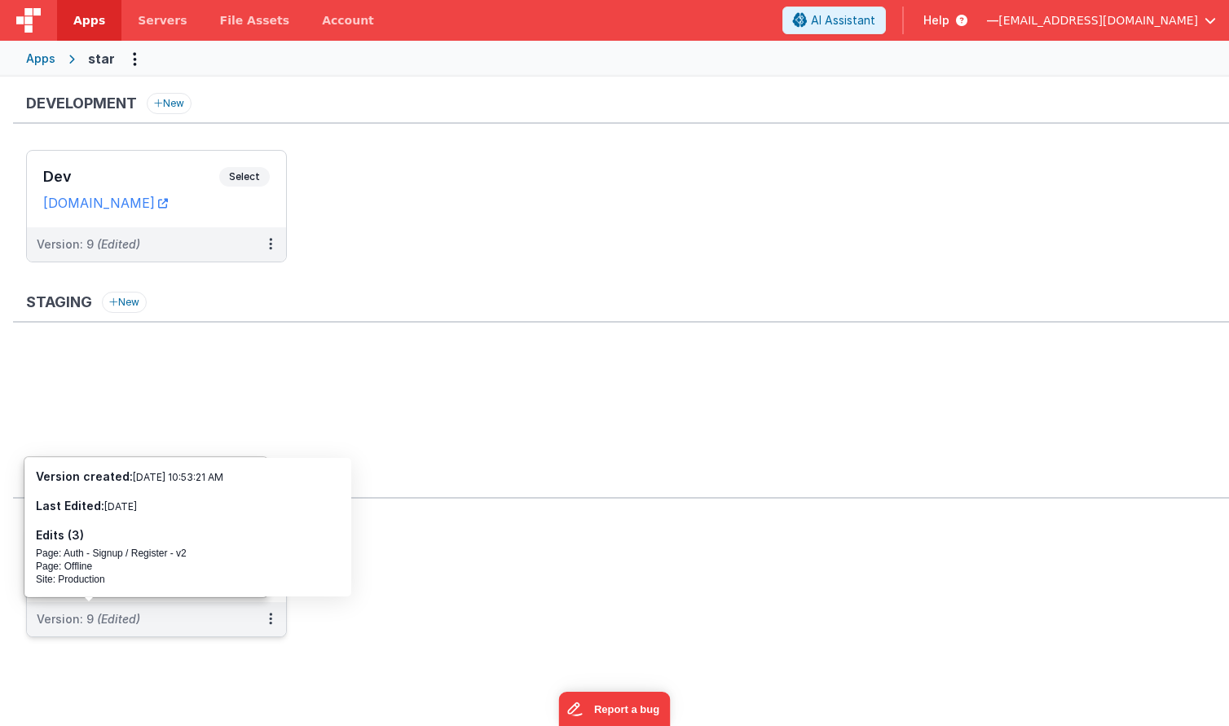
click at [104, 616] on span "(Edited)" at bounding box center [118, 619] width 43 height 14
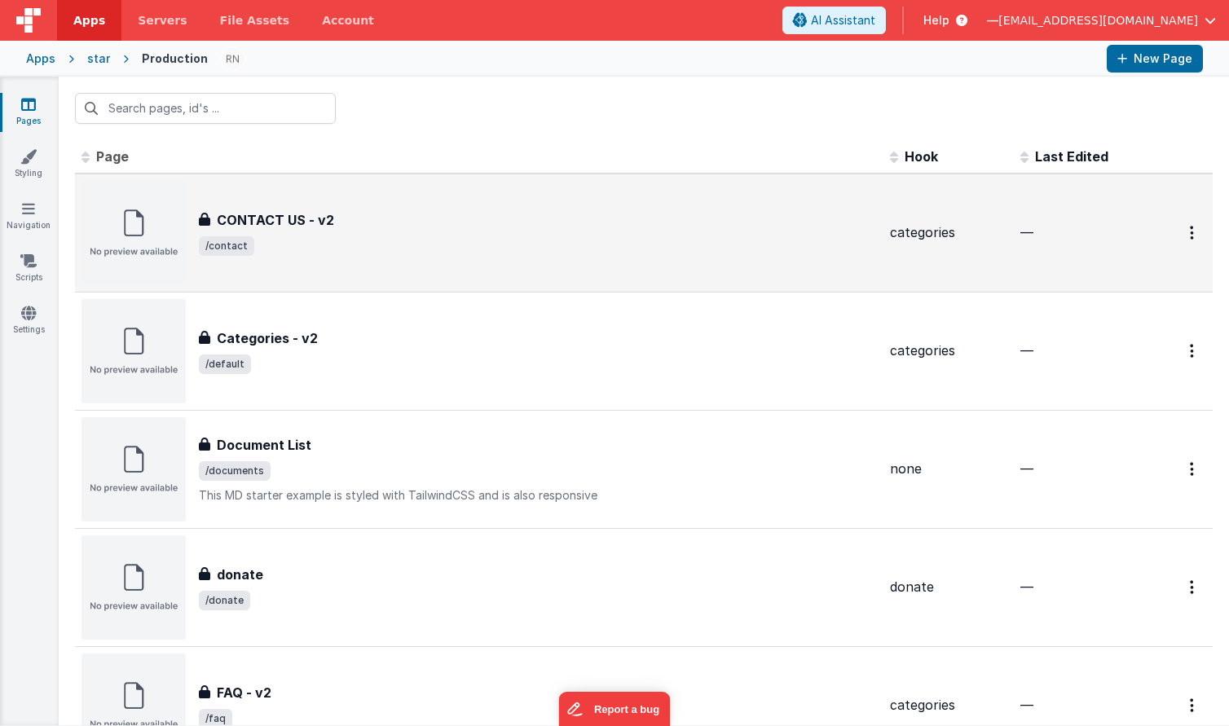
click at [258, 212] on h3 "CONTACT US - v2" at bounding box center [275, 220] width 117 height 20
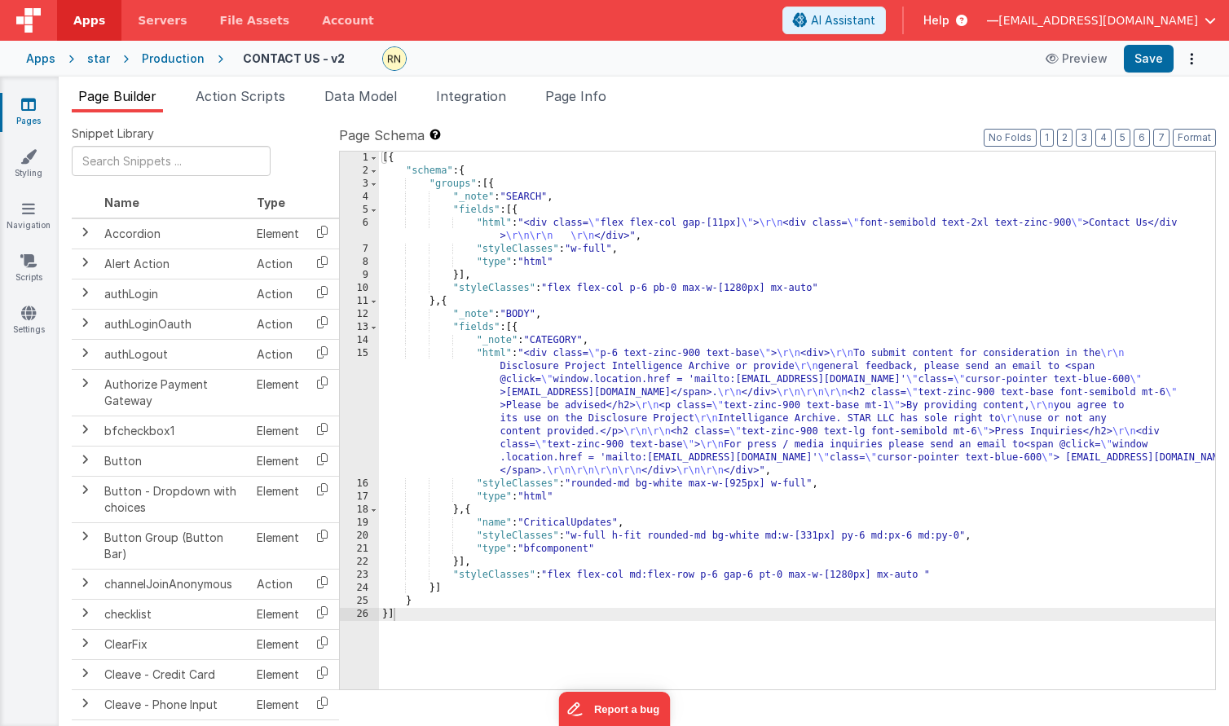
click at [1207, 22] on span "button" at bounding box center [1210, 20] width 11 height 11
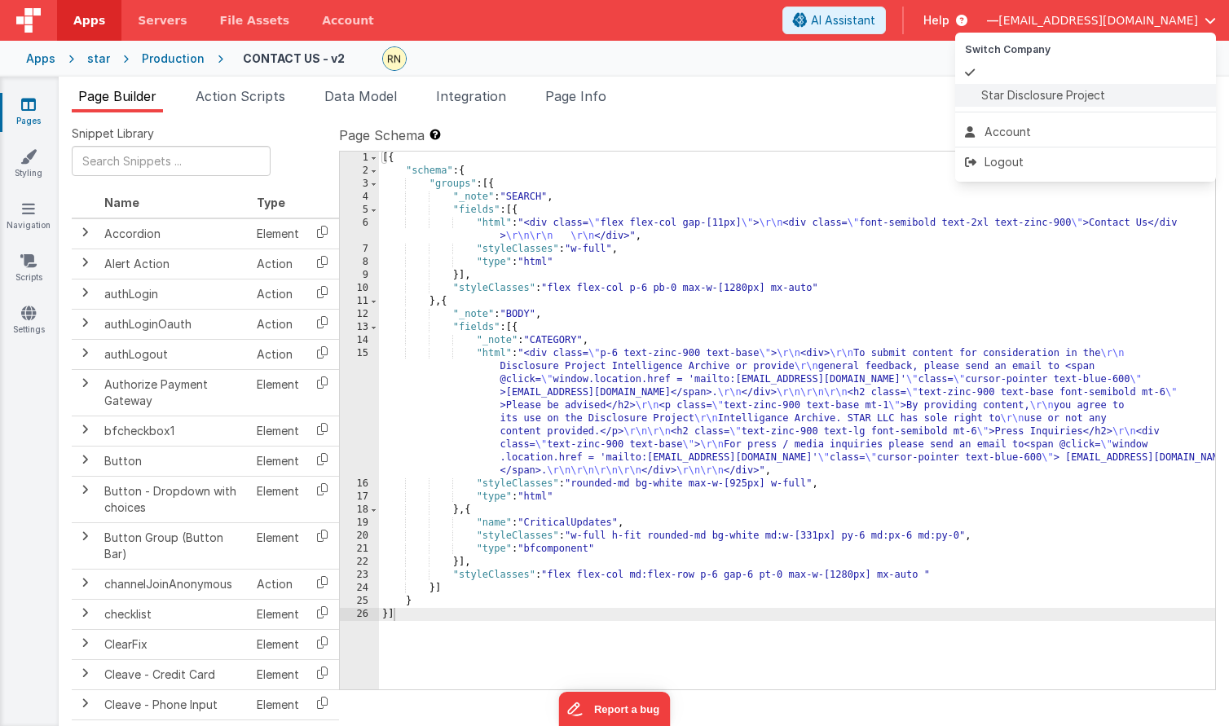
click at [1064, 94] on span "Star Disclosure Project" at bounding box center [1043, 95] width 124 height 16
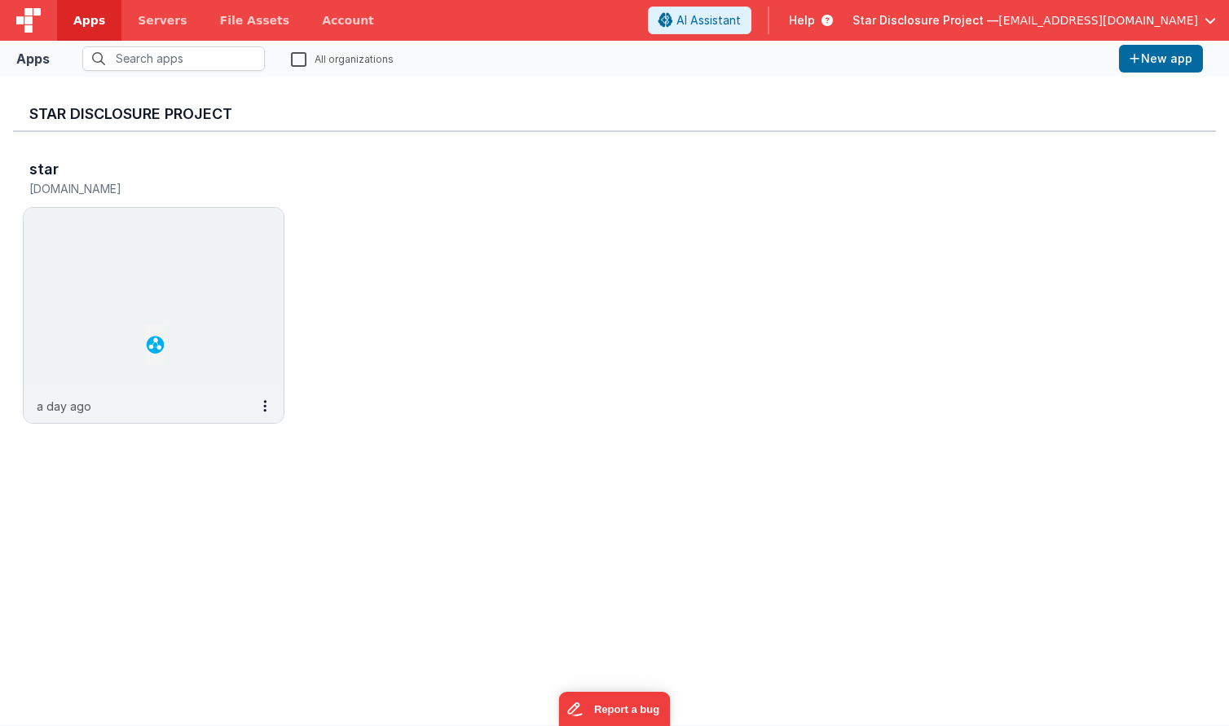
click at [23, 21] on img at bounding box center [28, 20] width 24 height 24
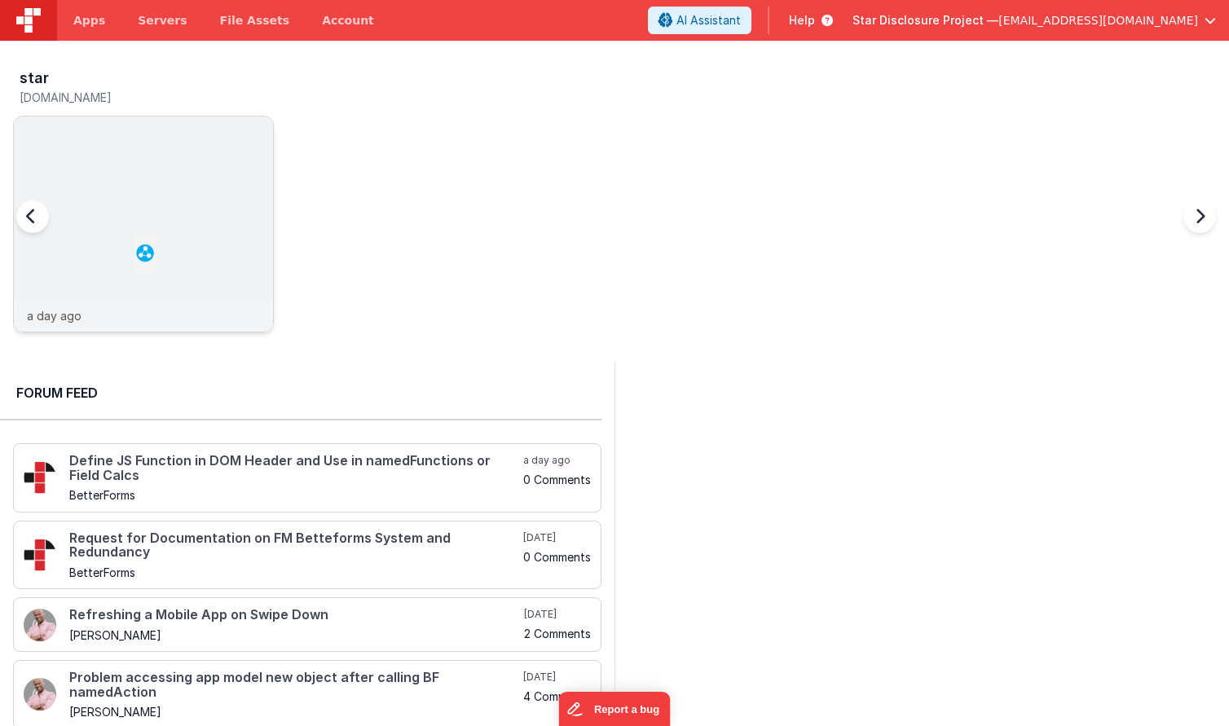
click at [117, 212] on img at bounding box center [143, 246] width 259 height 259
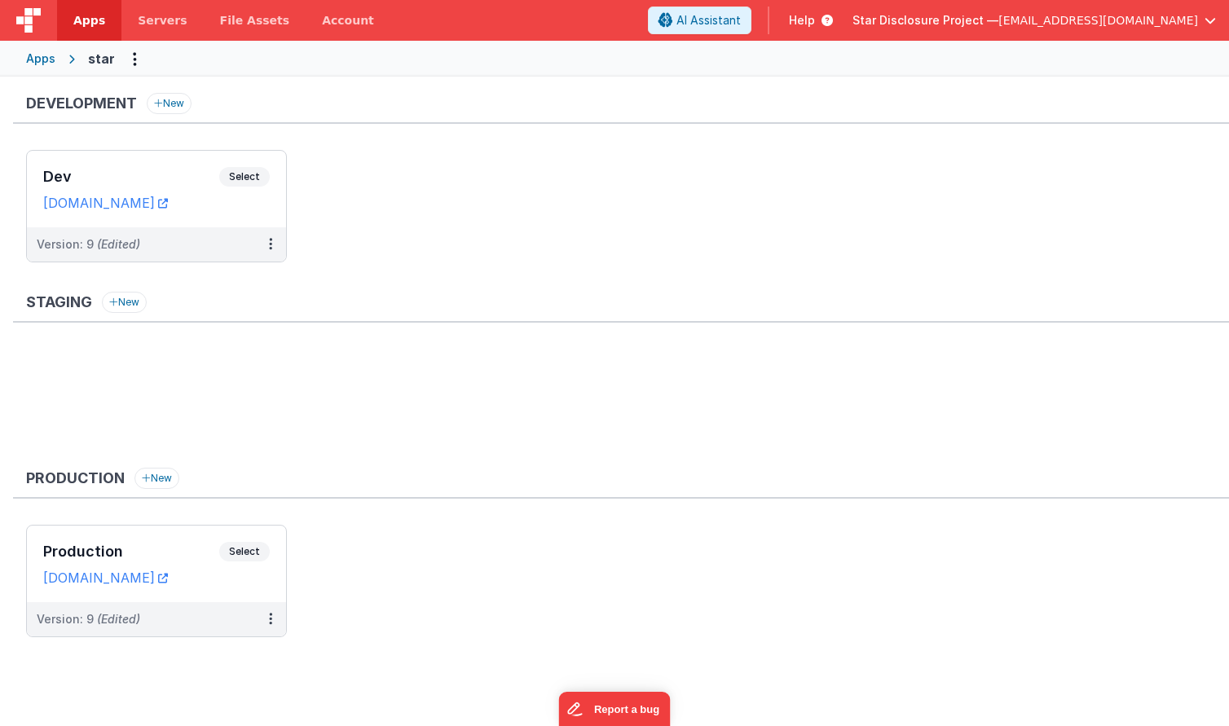
click at [833, 20] on icon at bounding box center [824, 20] width 18 height 16
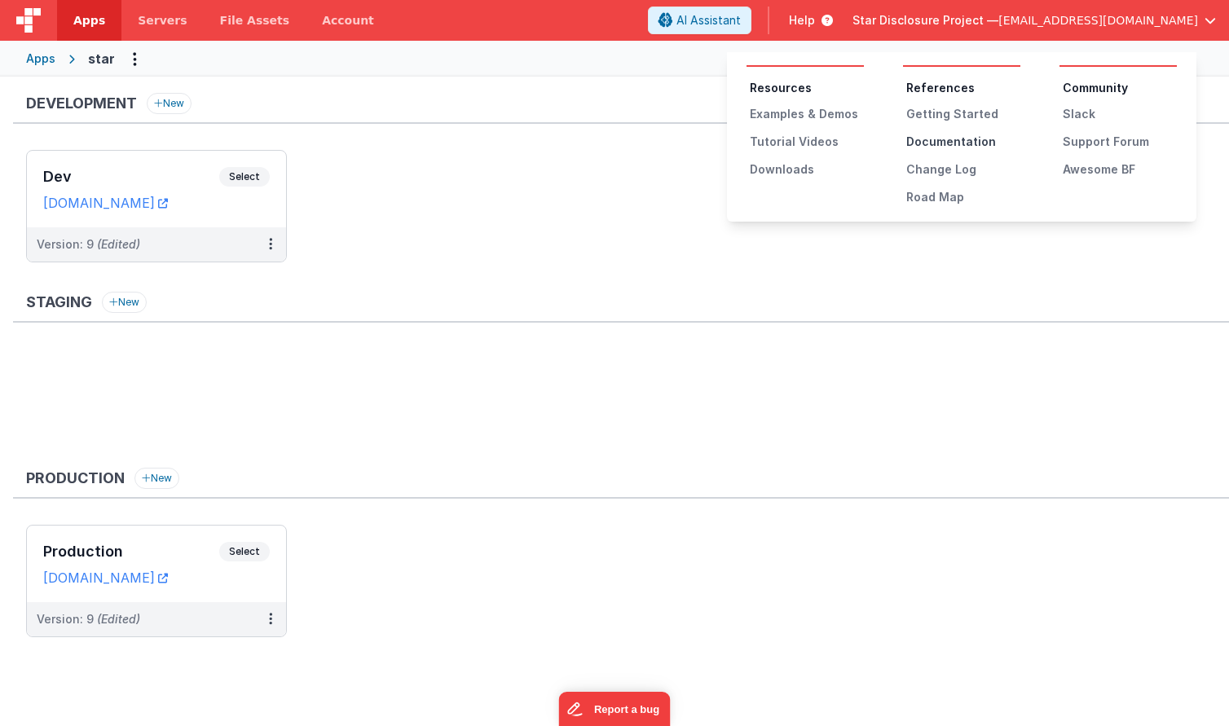
click at [967, 146] on div "Documentation" at bounding box center [963, 142] width 114 height 16
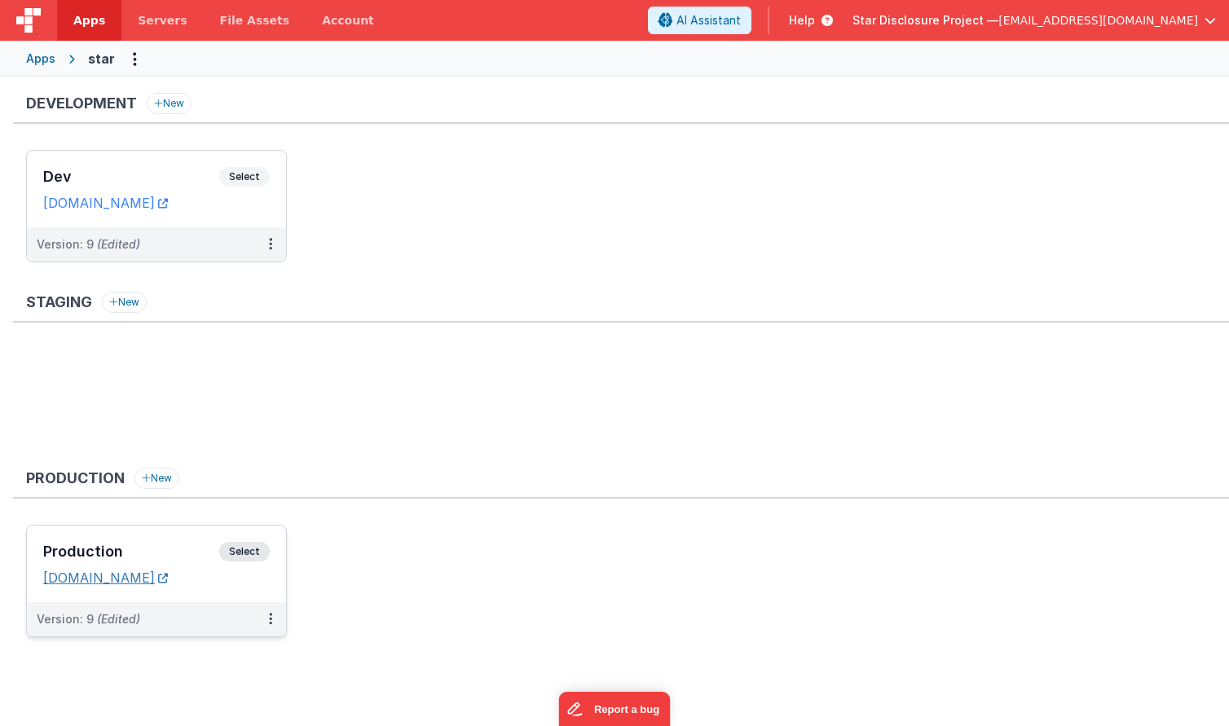
click at [119, 571] on link "[DOMAIN_NAME]" at bounding box center [105, 578] width 125 height 16
click at [273, 620] on button at bounding box center [270, 619] width 31 height 34
click at [230, 682] on span "Open Helper" at bounding box center [211, 685] width 72 height 14
click at [247, 543] on div at bounding box center [614, 363] width 1229 height 726
click at [247, 547] on span "Select" at bounding box center [244, 552] width 51 height 20
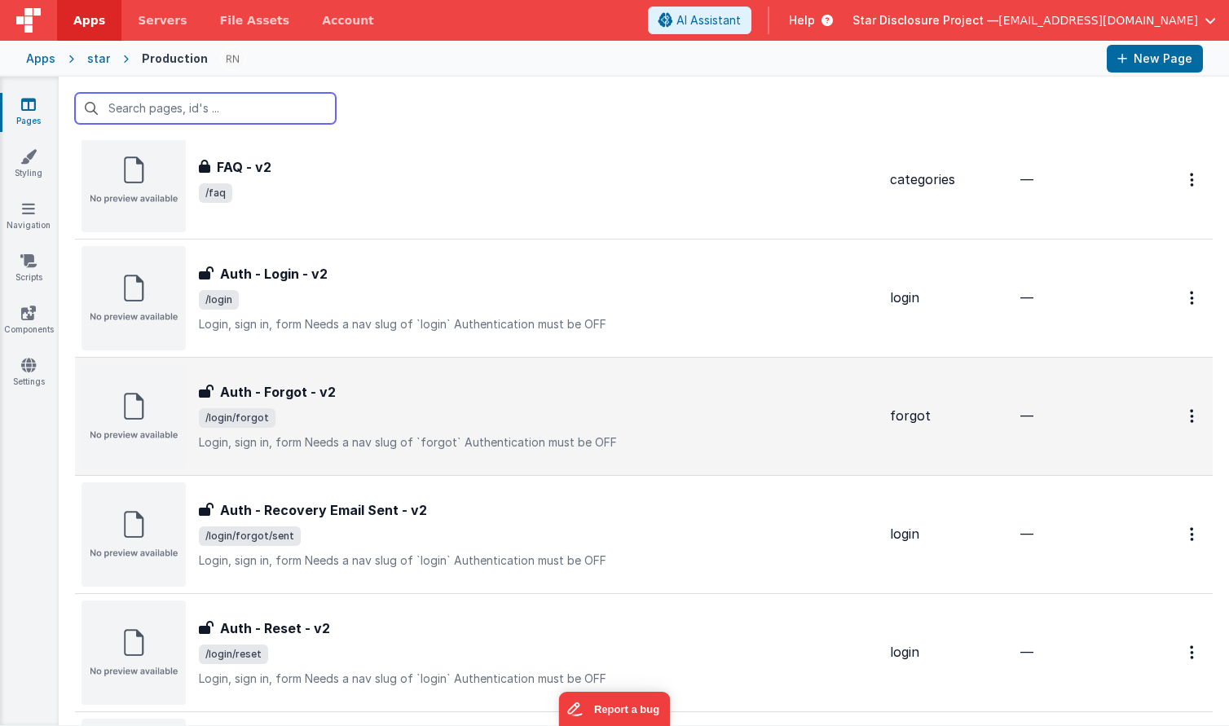
scroll to position [478, 0]
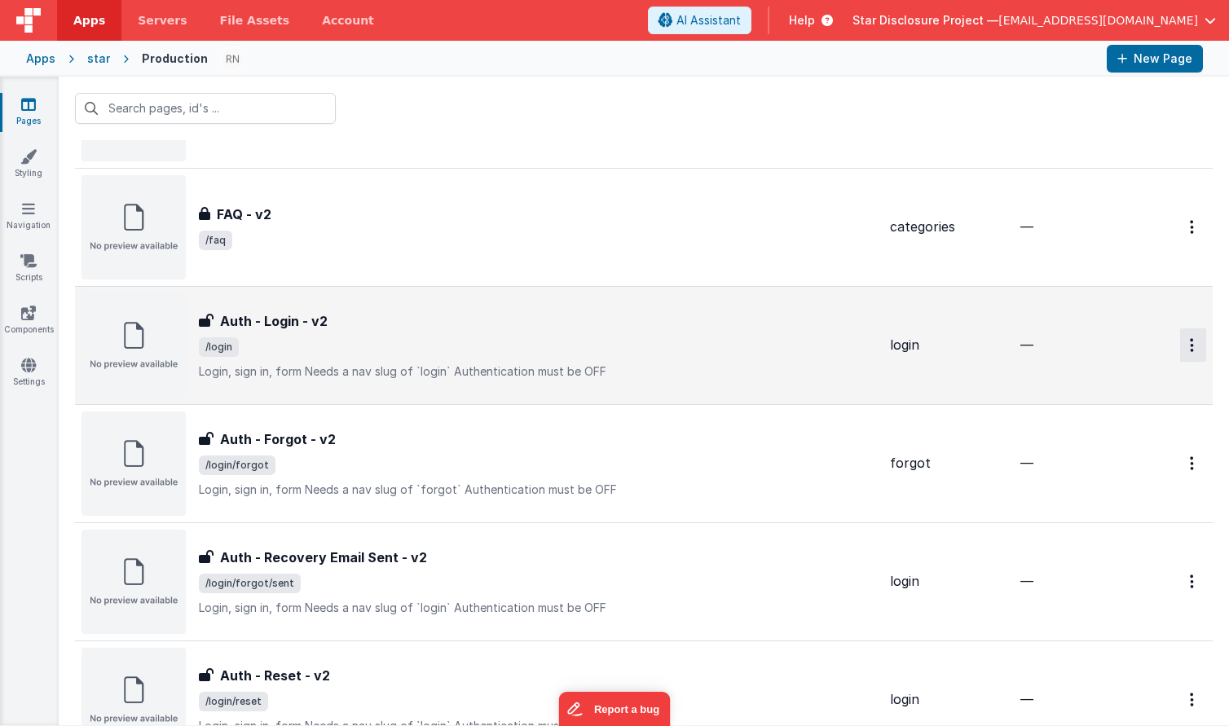
click at [1119, 381] on link "Preview" at bounding box center [1134, 382] width 143 height 29
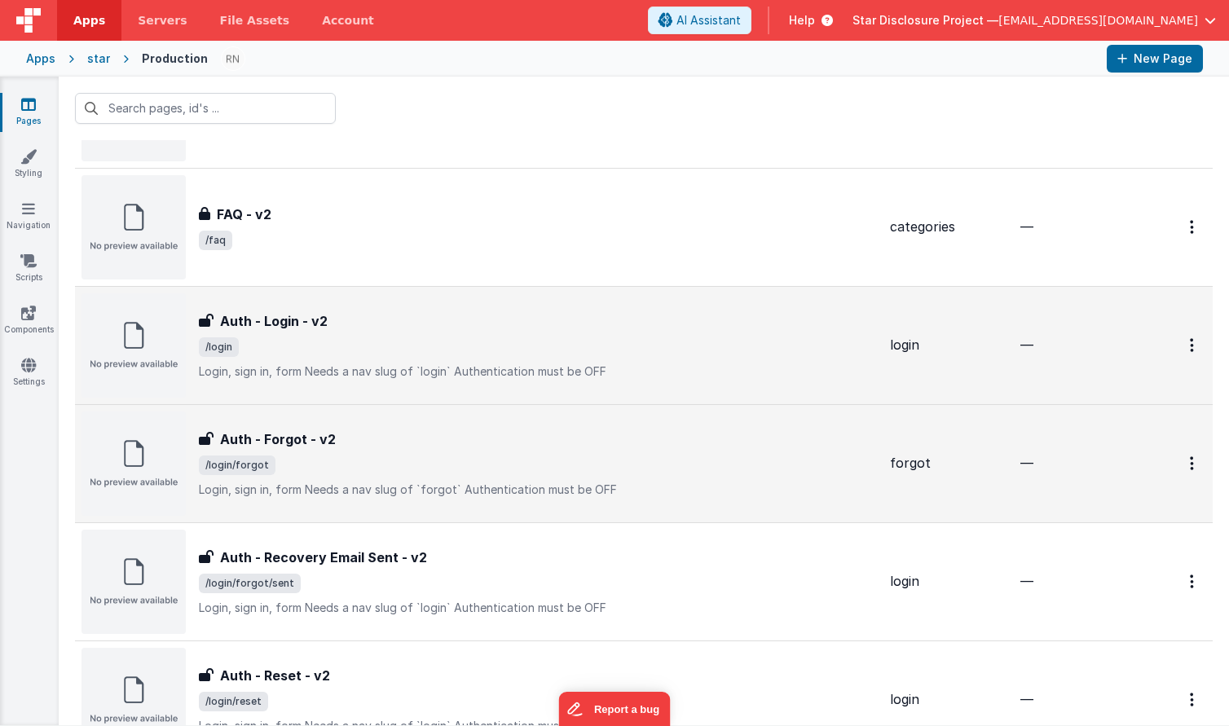
click at [265, 442] on h3 "Auth - Forgot - v2" at bounding box center [278, 440] width 116 height 20
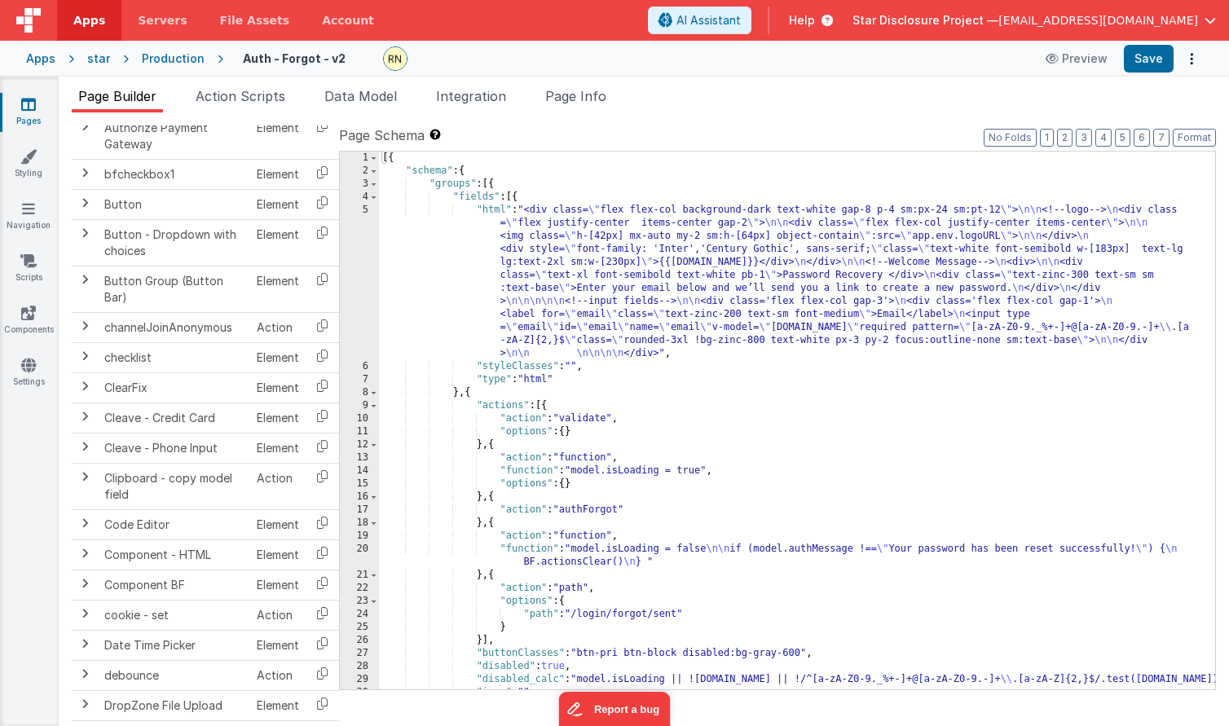
scroll to position [258, 0]
click at [352, 59] on icon at bounding box center [359, 58] width 15 height 23
click at [505, 59] on div "Auth - Forgot - v2" at bounding box center [431, 58] width 377 height 24
click at [475, 57] on icon at bounding box center [480, 58] width 11 height 23
click at [99, 61] on div "star" at bounding box center [98, 59] width 23 height 16
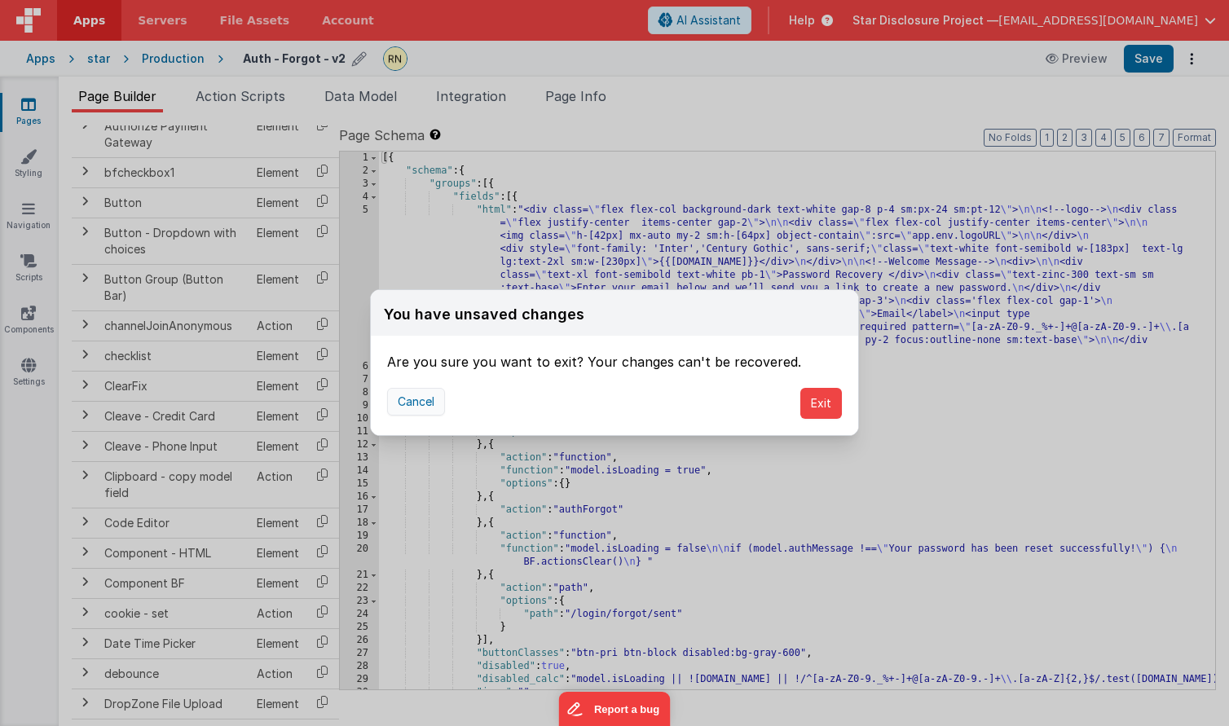
click at [424, 405] on button "Cancel" at bounding box center [416, 402] width 58 height 28
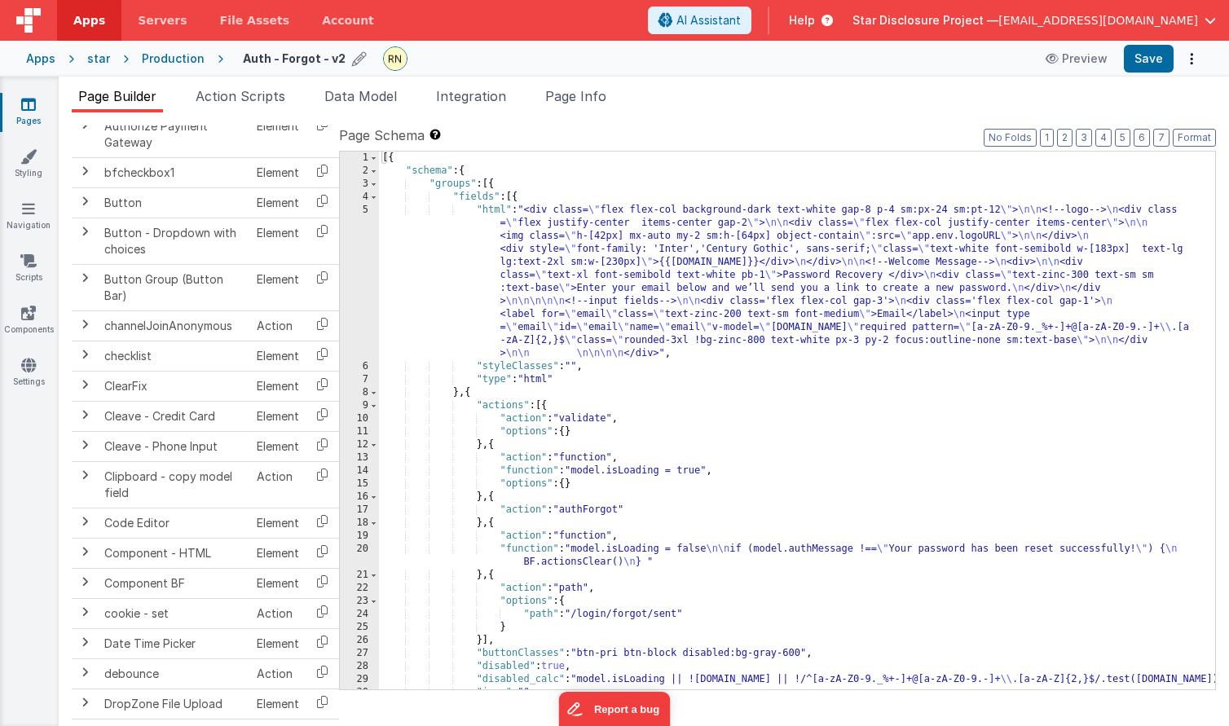
click at [95, 51] on div "star" at bounding box center [98, 59] width 23 height 16
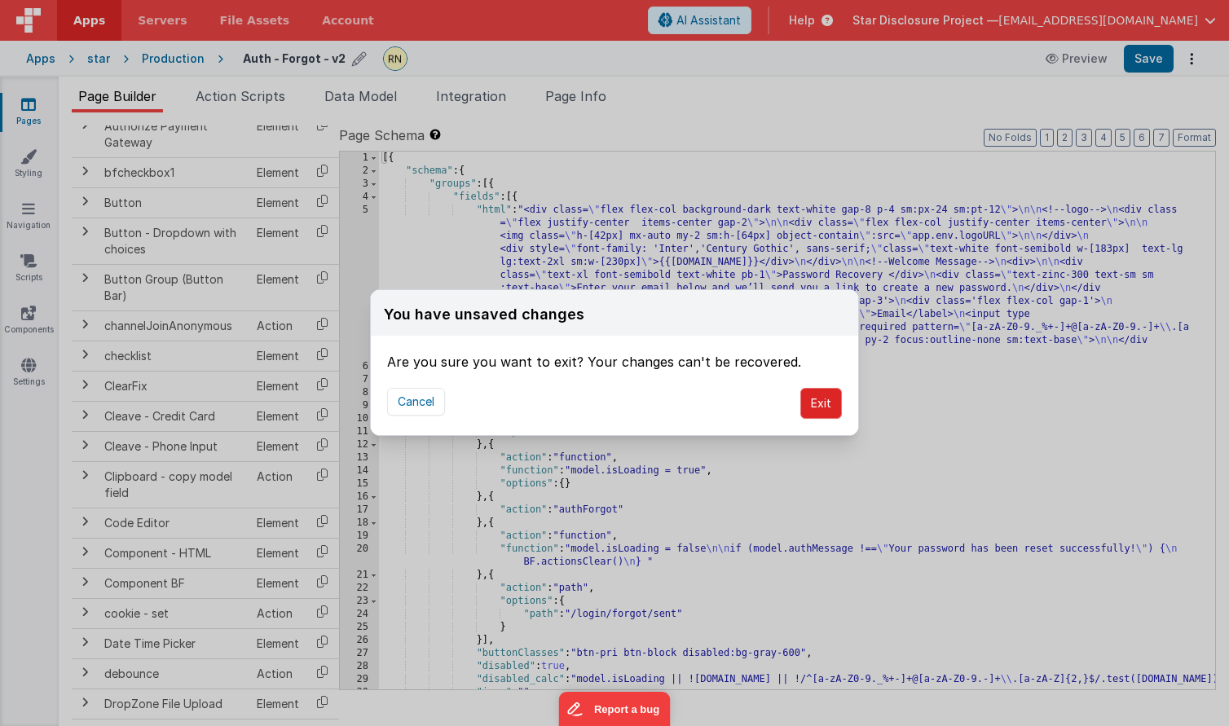
click at [824, 403] on button "Exit" at bounding box center [821, 403] width 42 height 31
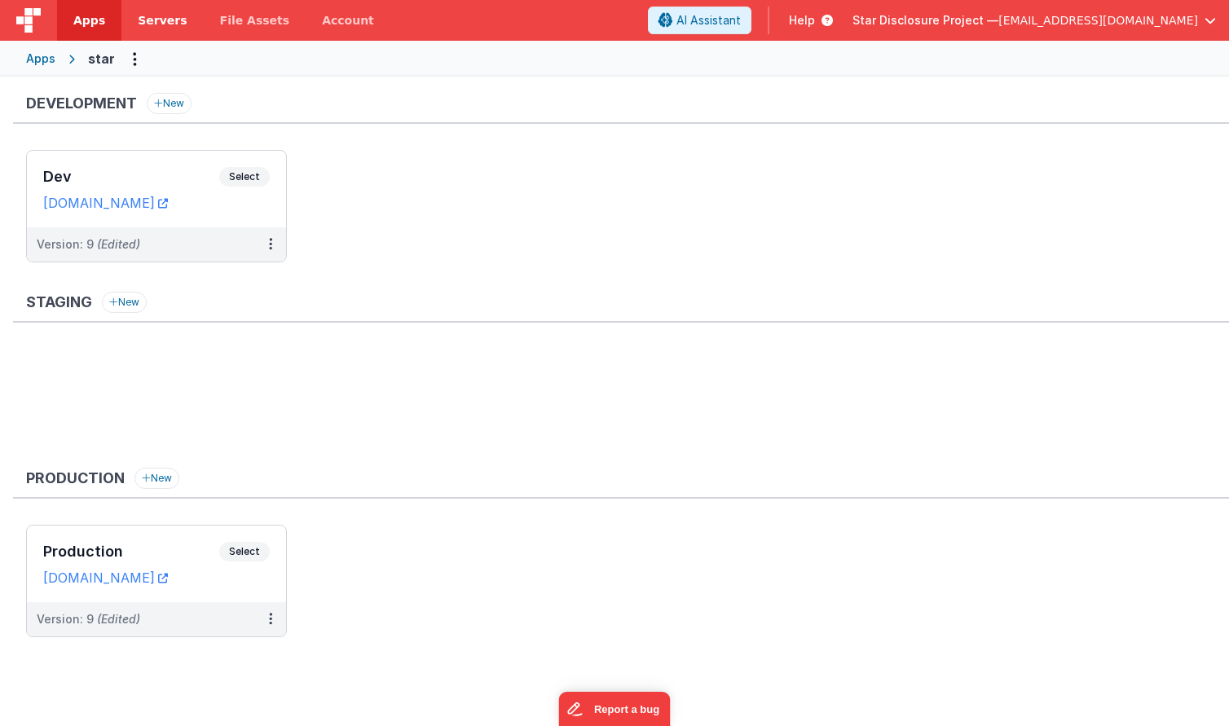
click at [166, 17] on span "Servers" at bounding box center [162, 20] width 49 height 16
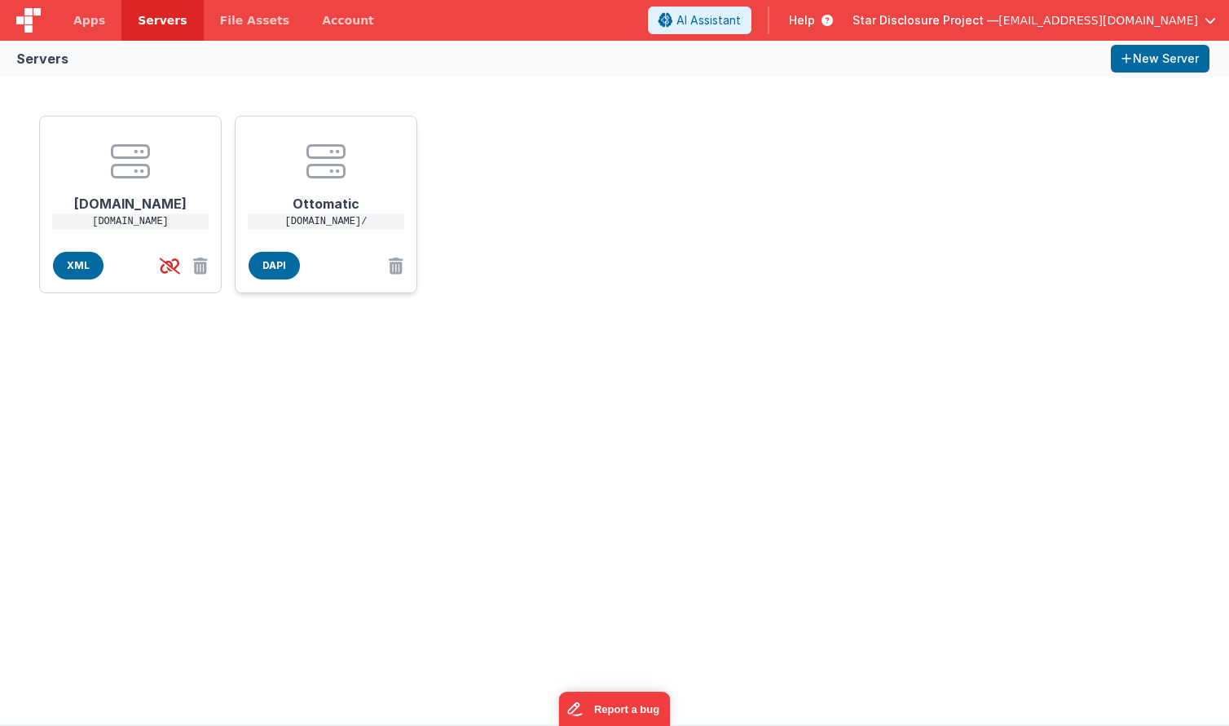
click at [350, 250] on div "Ottomatic [DOMAIN_NAME]/ DAPI" at bounding box center [326, 205] width 183 height 178
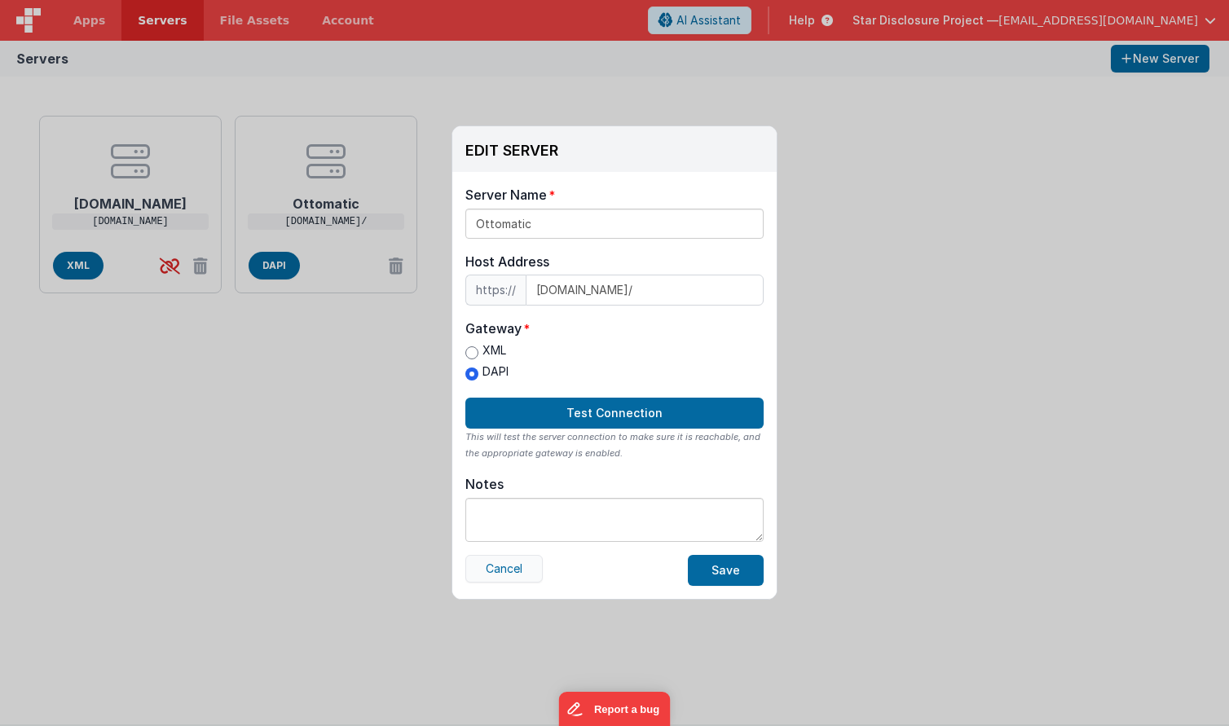
click at [517, 565] on button "Cancel" at bounding box center [503, 569] width 77 height 28
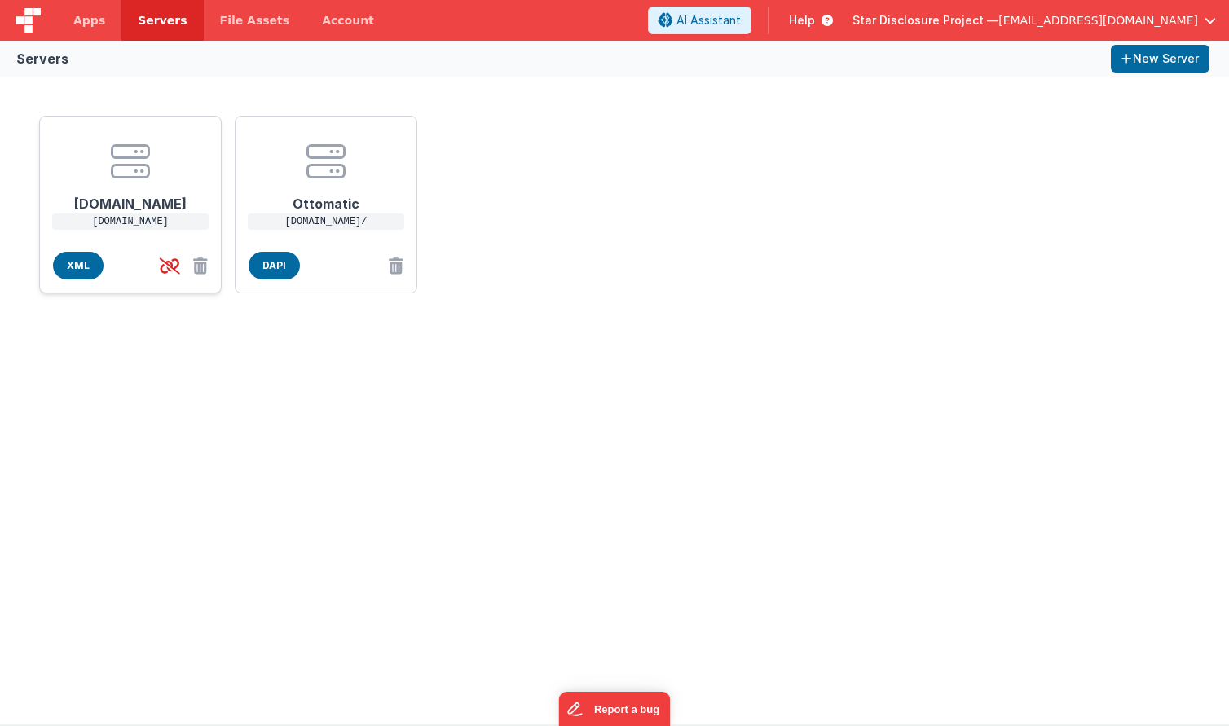
click at [169, 227] on p "[DOMAIN_NAME]" at bounding box center [130, 222] width 156 height 16
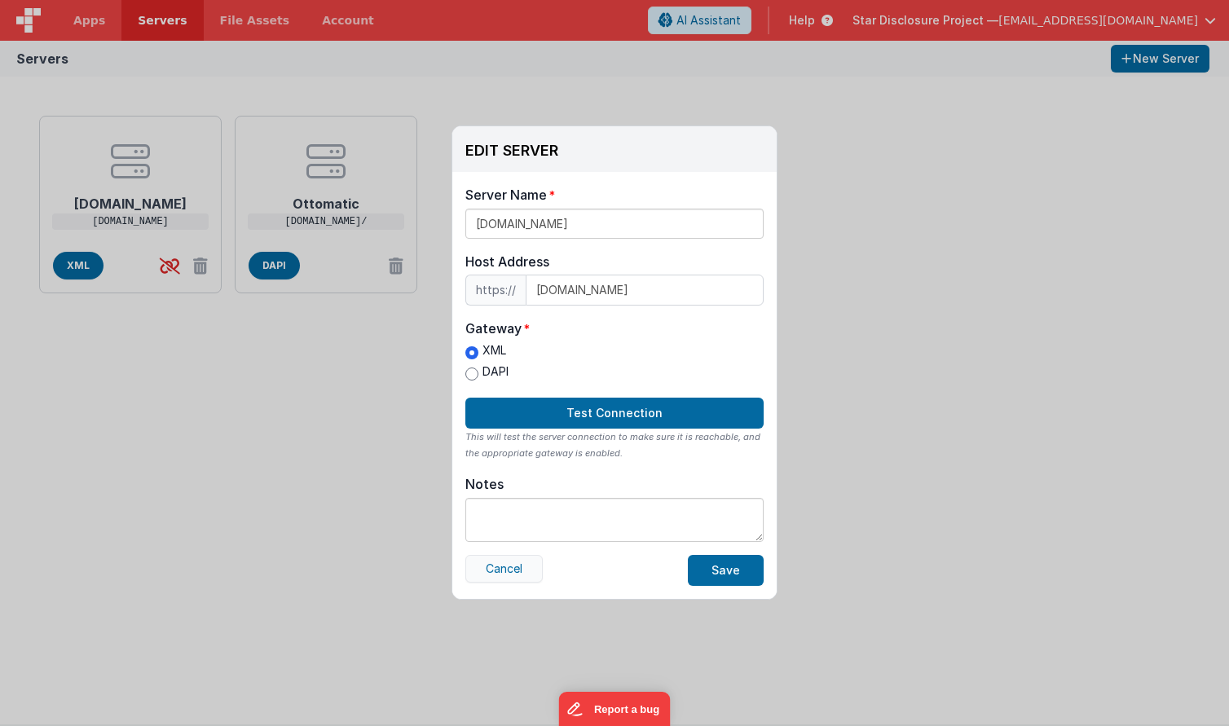
click at [492, 566] on button "Cancel" at bounding box center [503, 569] width 77 height 28
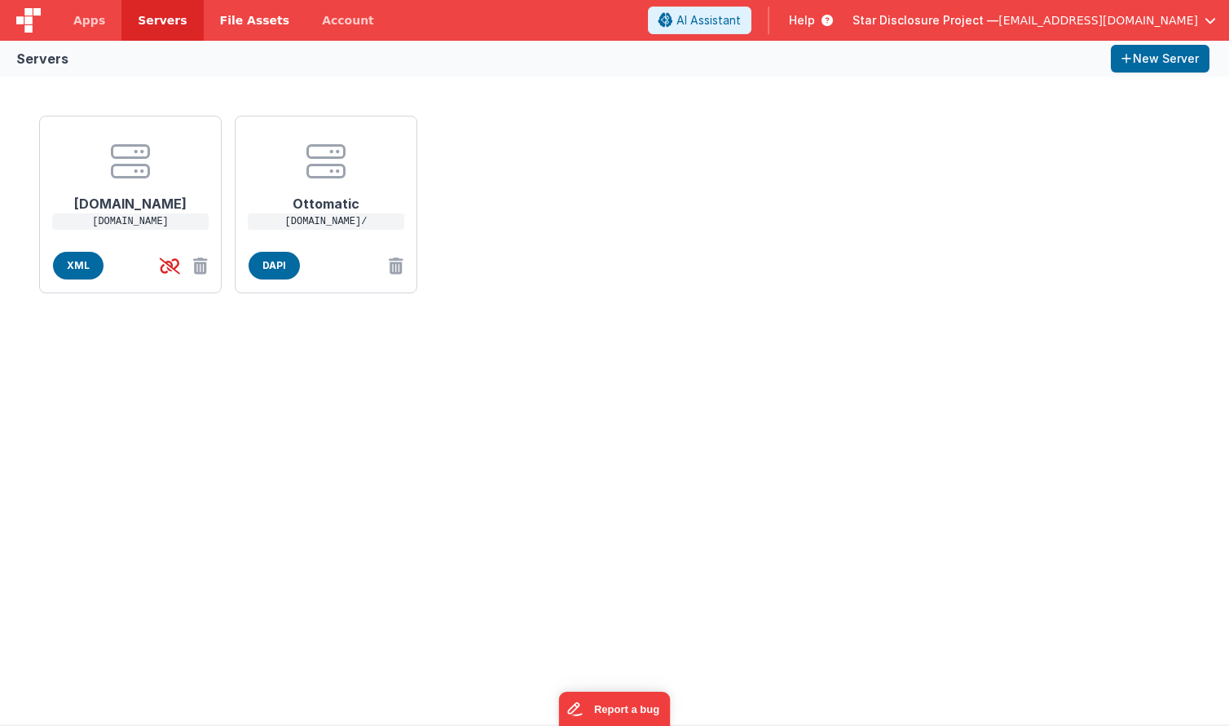
click at [227, 12] on span "File Assets" at bounding box center [255, 20] width 70 height 16
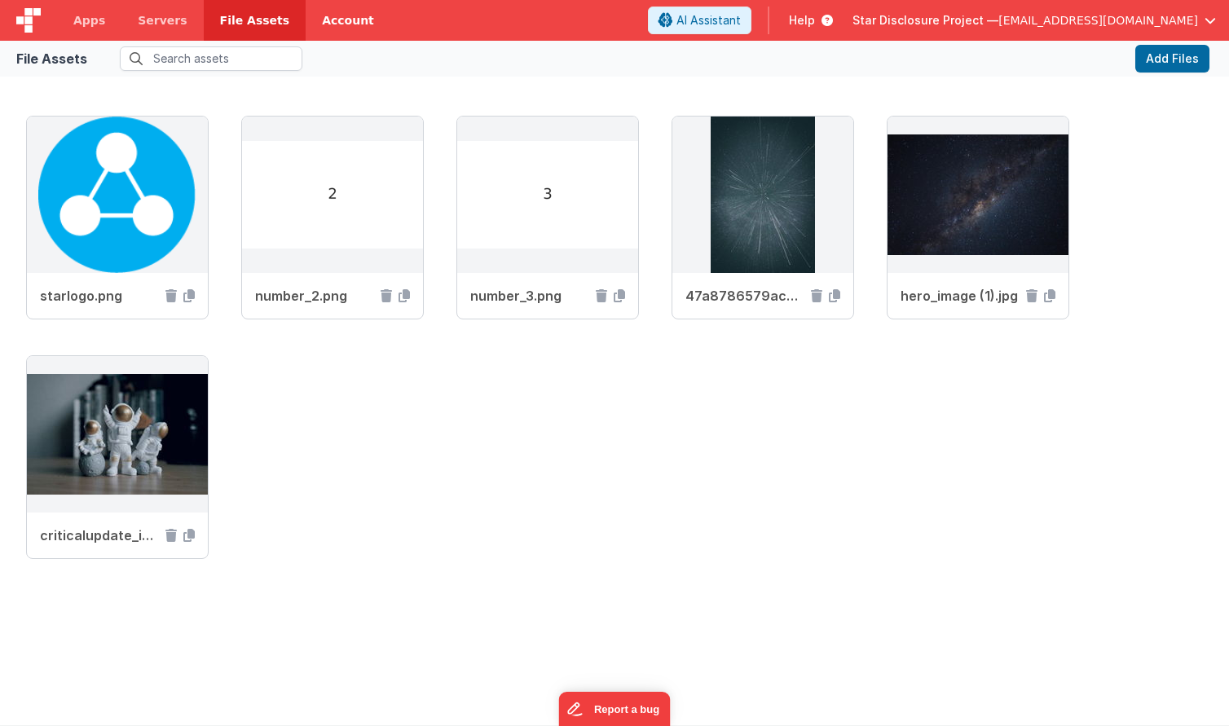
click at [319, 19] on link "Account" at bounding box center [348, 20] width 85 height 41
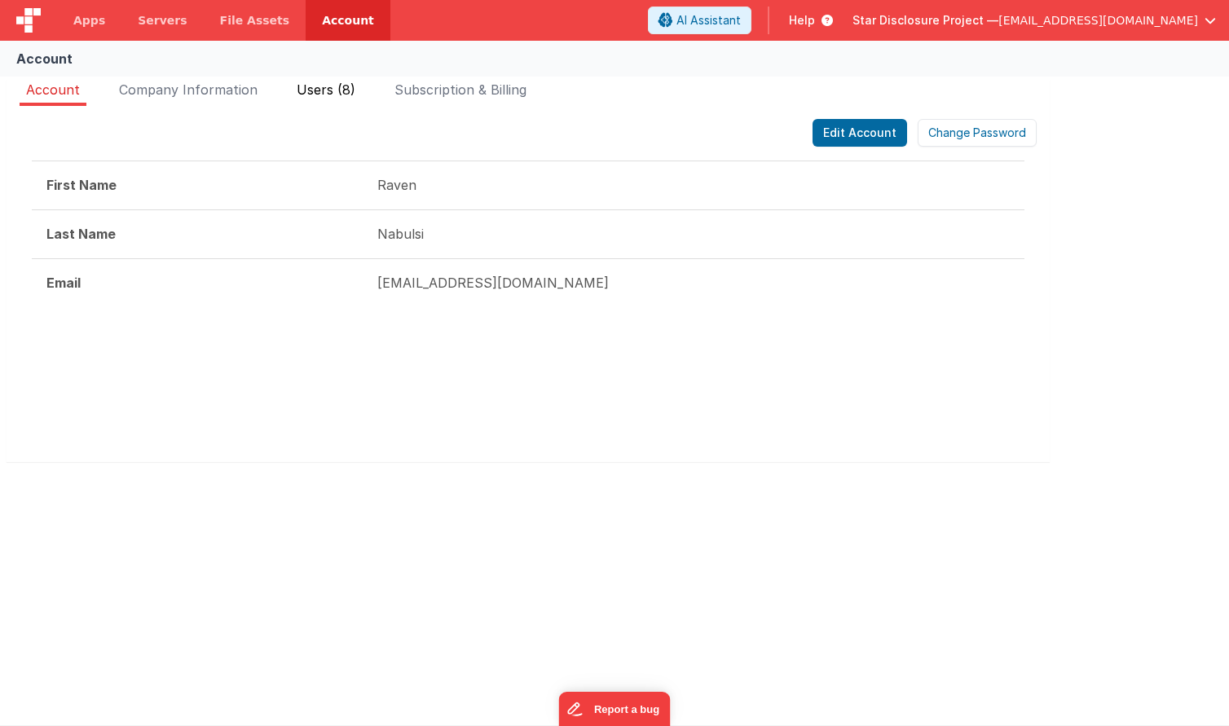
click at [324, 94] on span "Users (8)" at bounding box center [326, 89] width 59 height 16
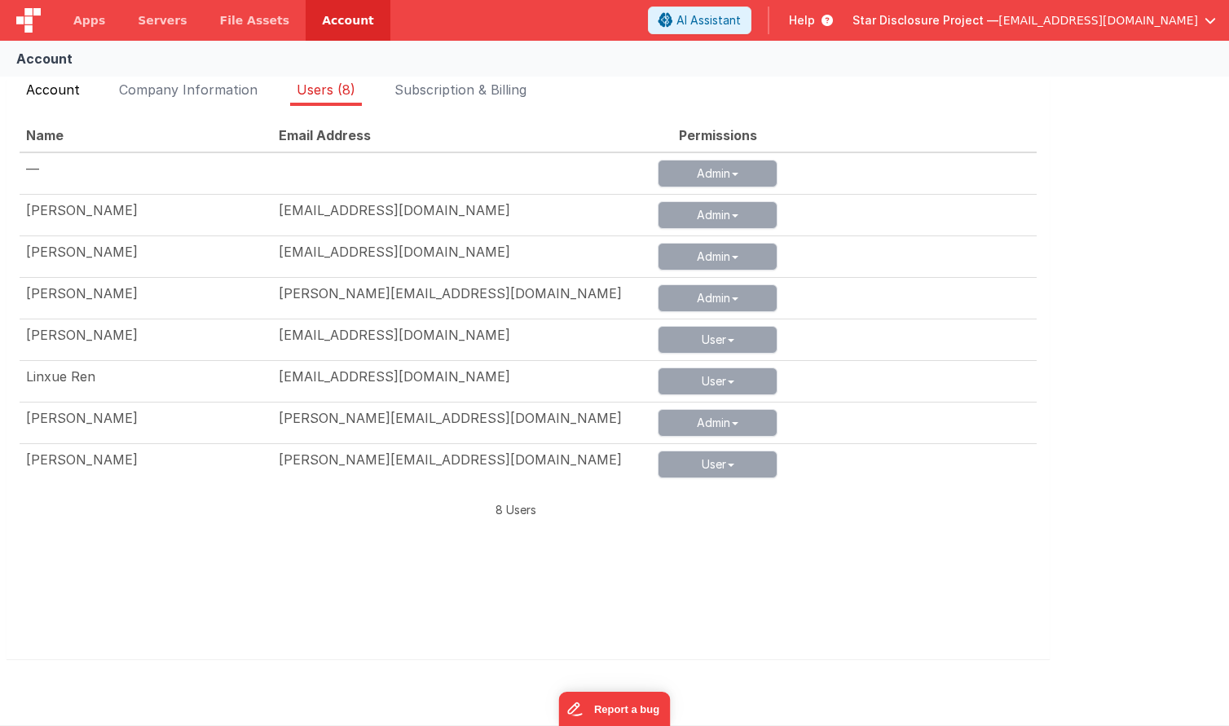
click at [68, 90] on span "Account" at bounding box center [53, 89] width 54 height 16
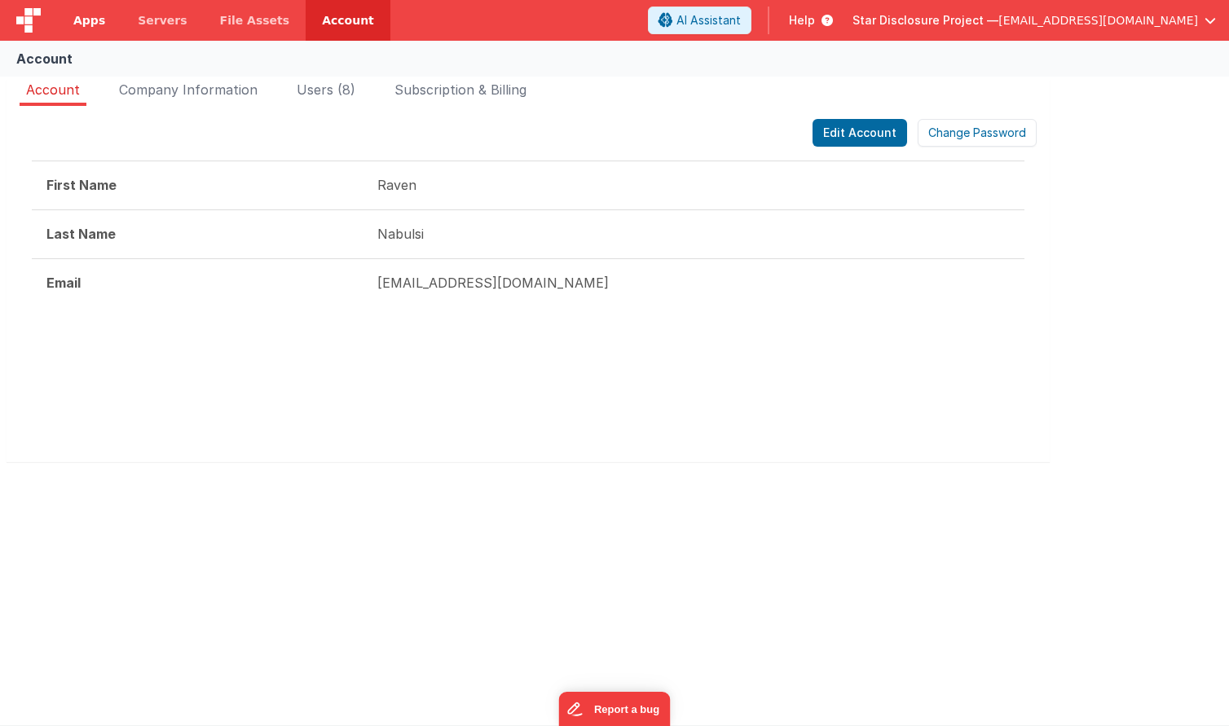
click at [90, 22] on span "Apps" at bounding box center [89, 20] width 32 height 16
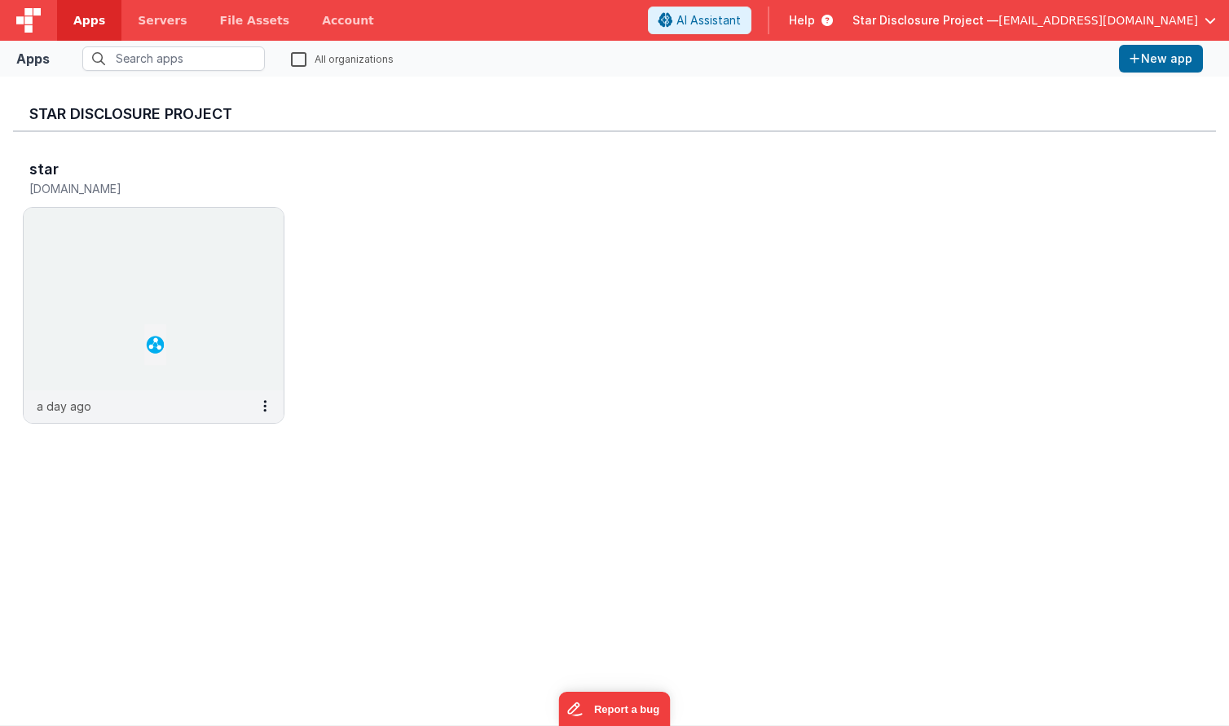
click at [301, 60] on label "All organizations" at bounding box center [342, 58] width 103 height 15
click at [0, 0] on input "All organizations" at bounding box center [0, 0] width 0 height 0
click at [202, 110] on h3 "Star Disclosure Project" at bounding box center [614, 114] width 1170 height 16
click at [298, 65] on label "All organizations" at bounding box center [340, 58] width 99 height 15
click at [0, 0] on input "All organizations" at bounding box center [0, 0] width 0 height 0
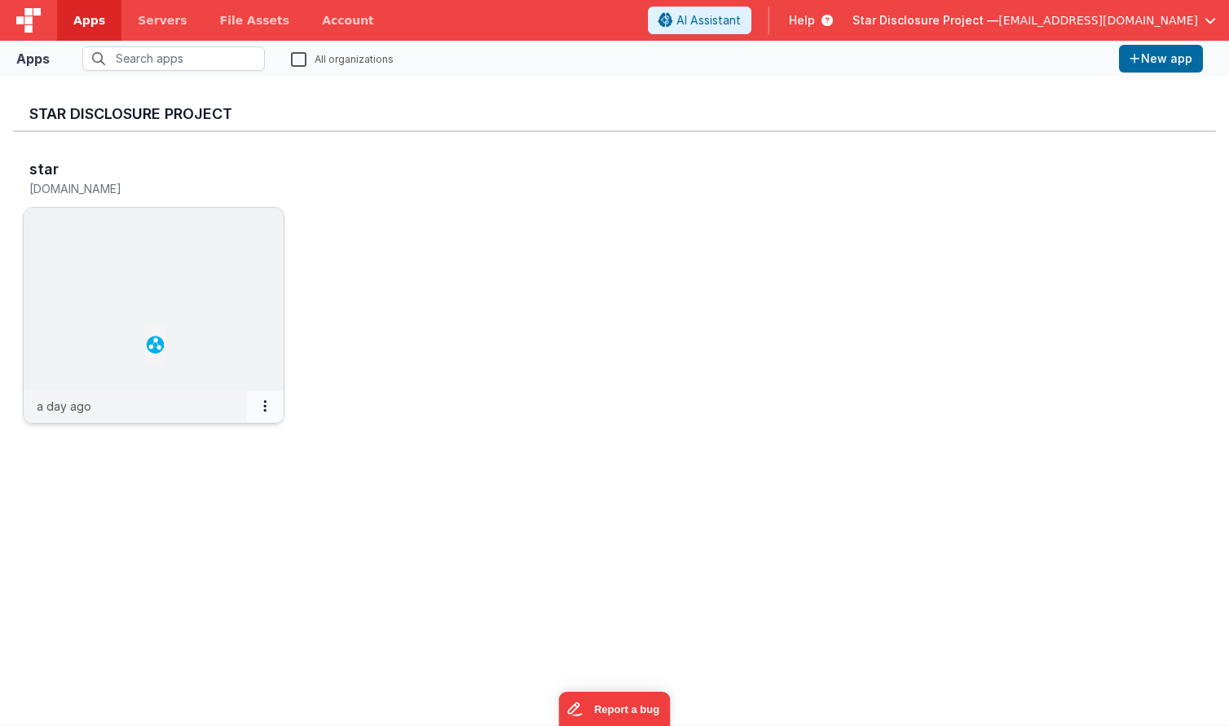
click at [263, 406] on icon at bounding box center [264, 406] width 3 height 1
click at [324, 369] on div at bounding box center [614, 363] width 1229 height 726
click at [239, 334] on img at bounding box center [154, 299] width 260 height 183
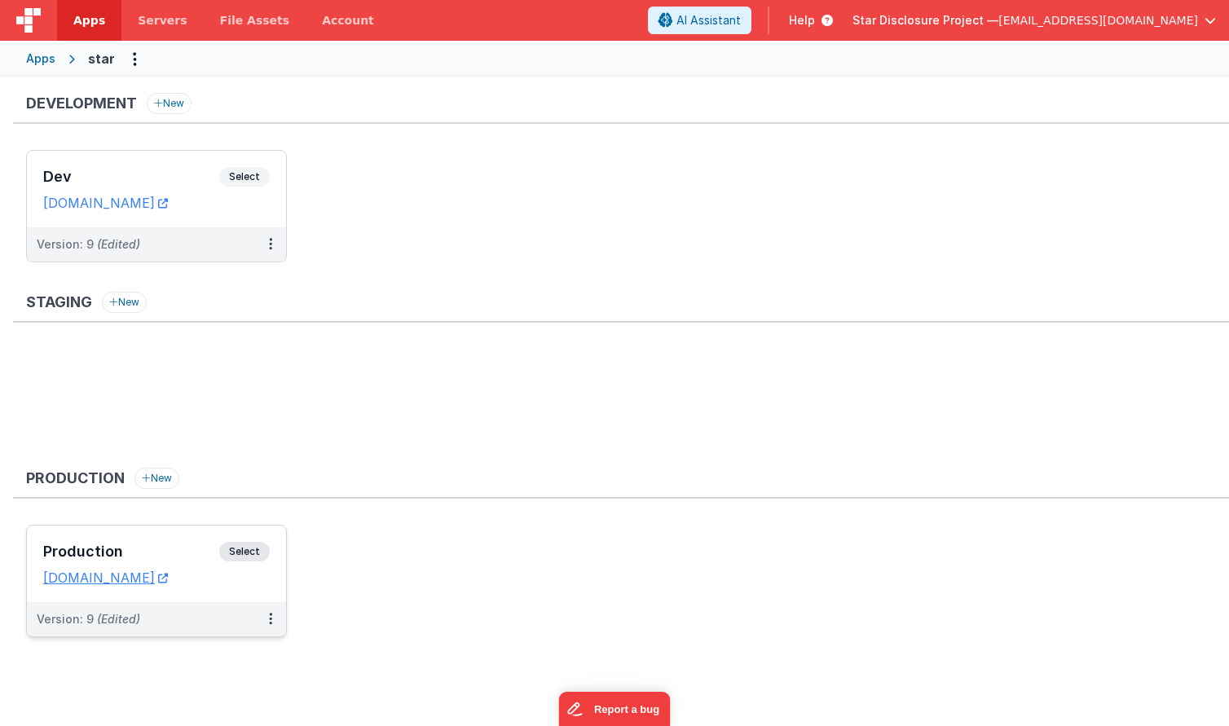
click at [153, 557] on h3 "Production" at bounding box center [131, 552] width 176 height 16
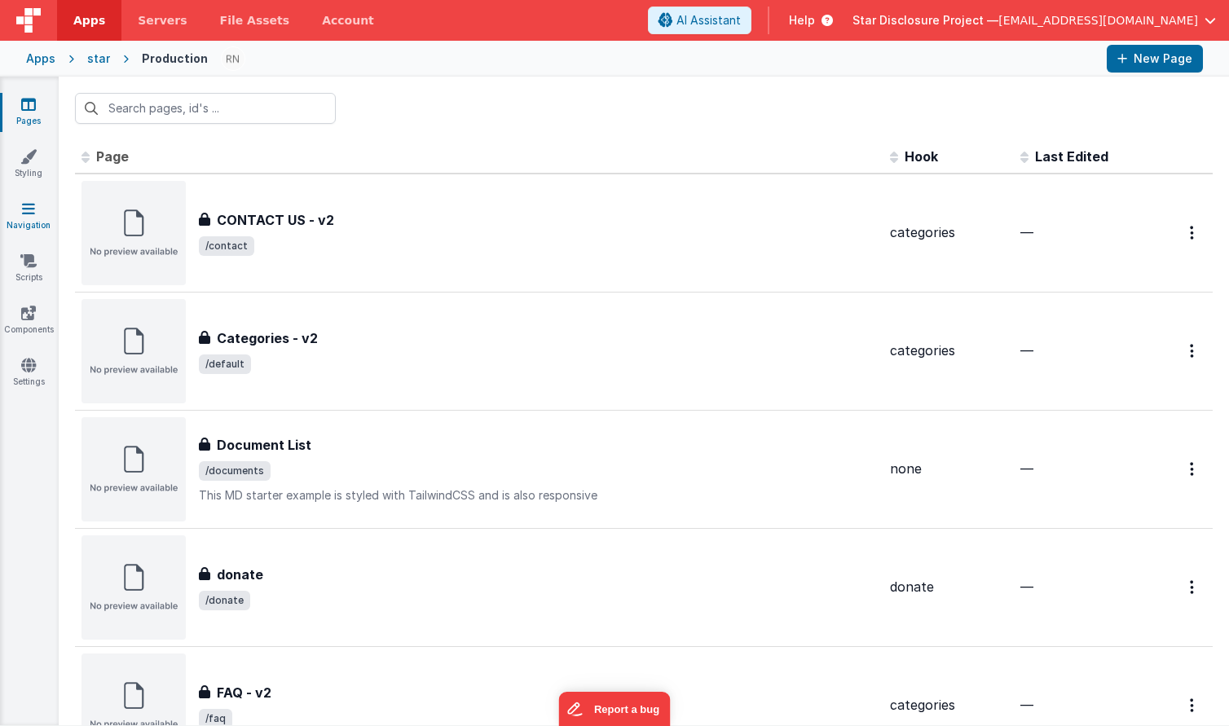
click at [28, 212] on icon at bounding box center [28, 208] width 13 height 16
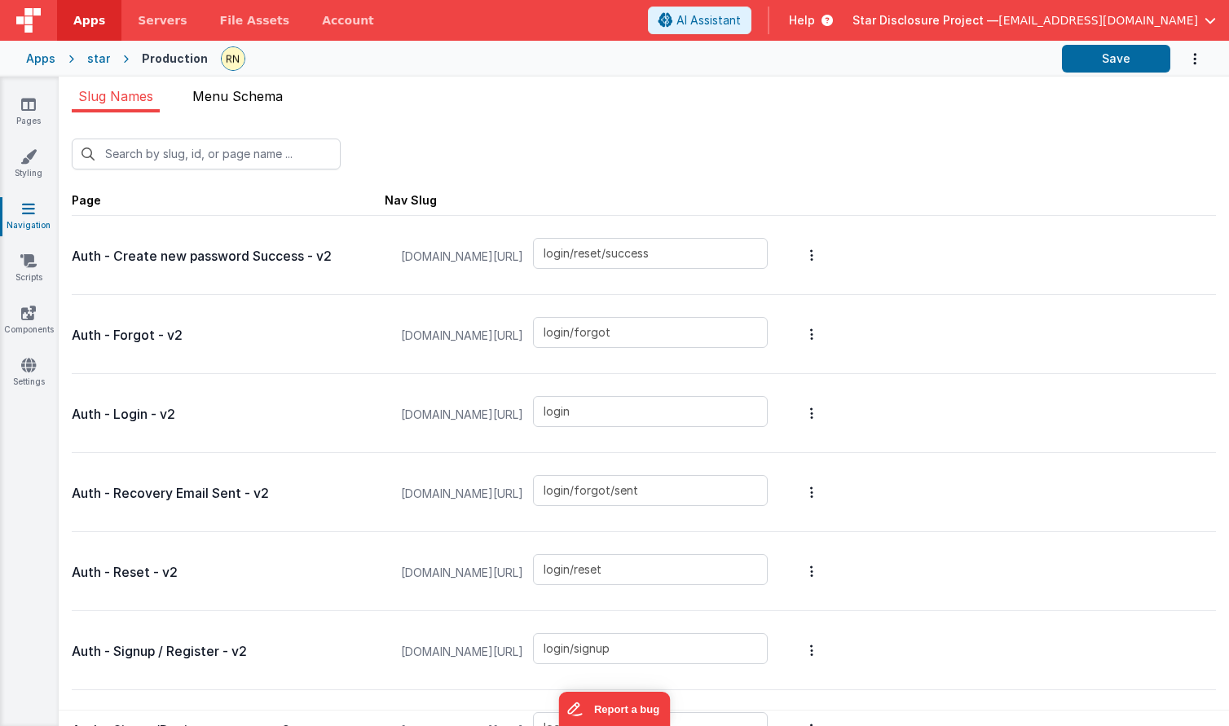
click at [234, 104] on span "Menu Schema" at bounding box center [237, 96] width 90 height 16
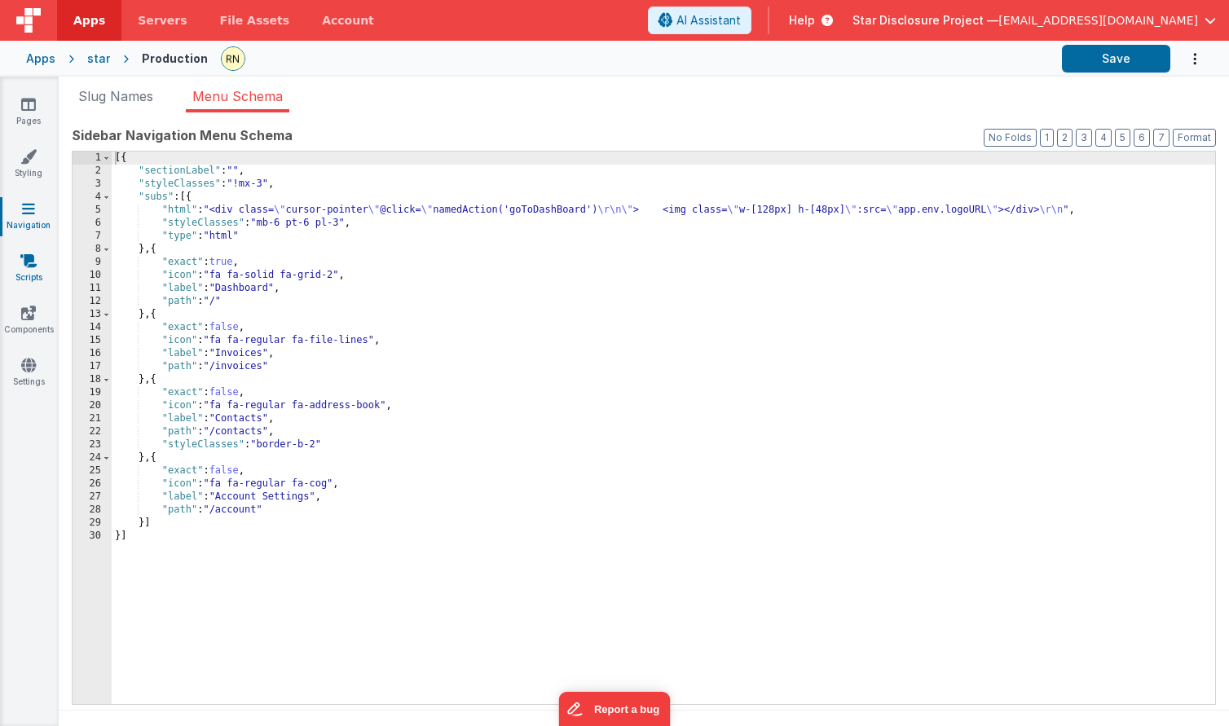
click at [27, 262] on icon at bounding box center [28, 261] width 16 height 16
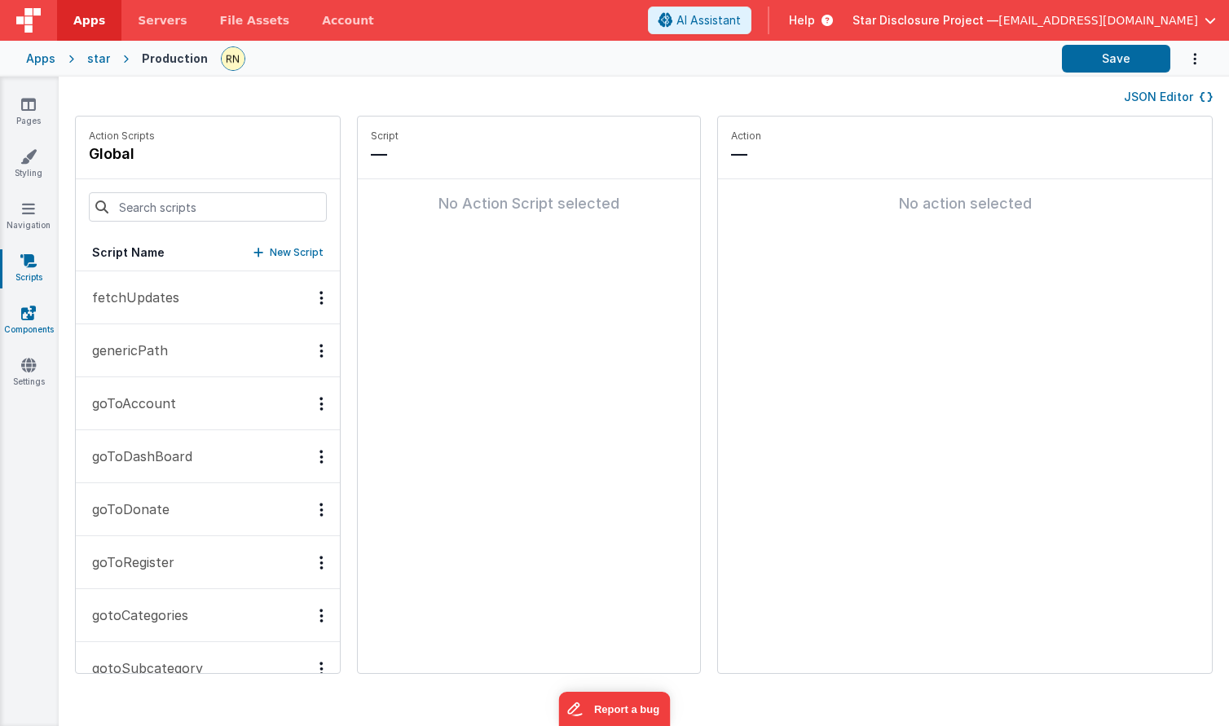
click at [25, 313] on icon at bounding box center [28, 313] width 15 height 16
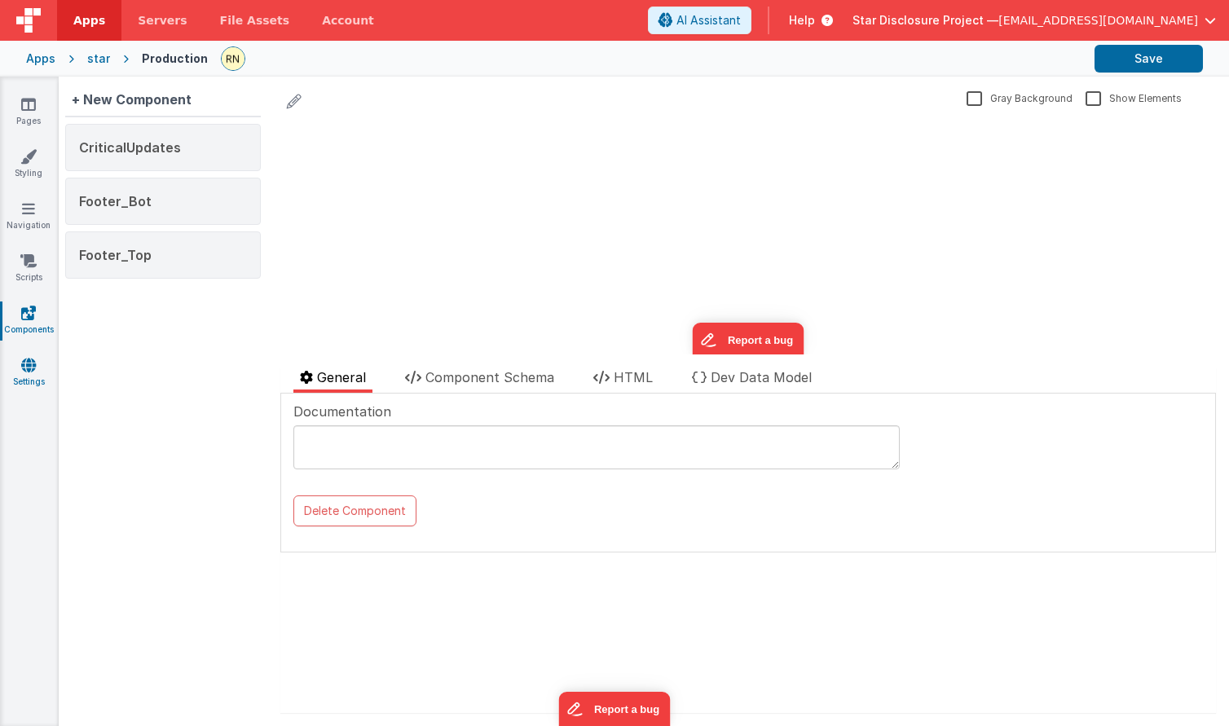
click at [32, 373] on link "Settings" at bounding box center [28, 373] width 59 height 33
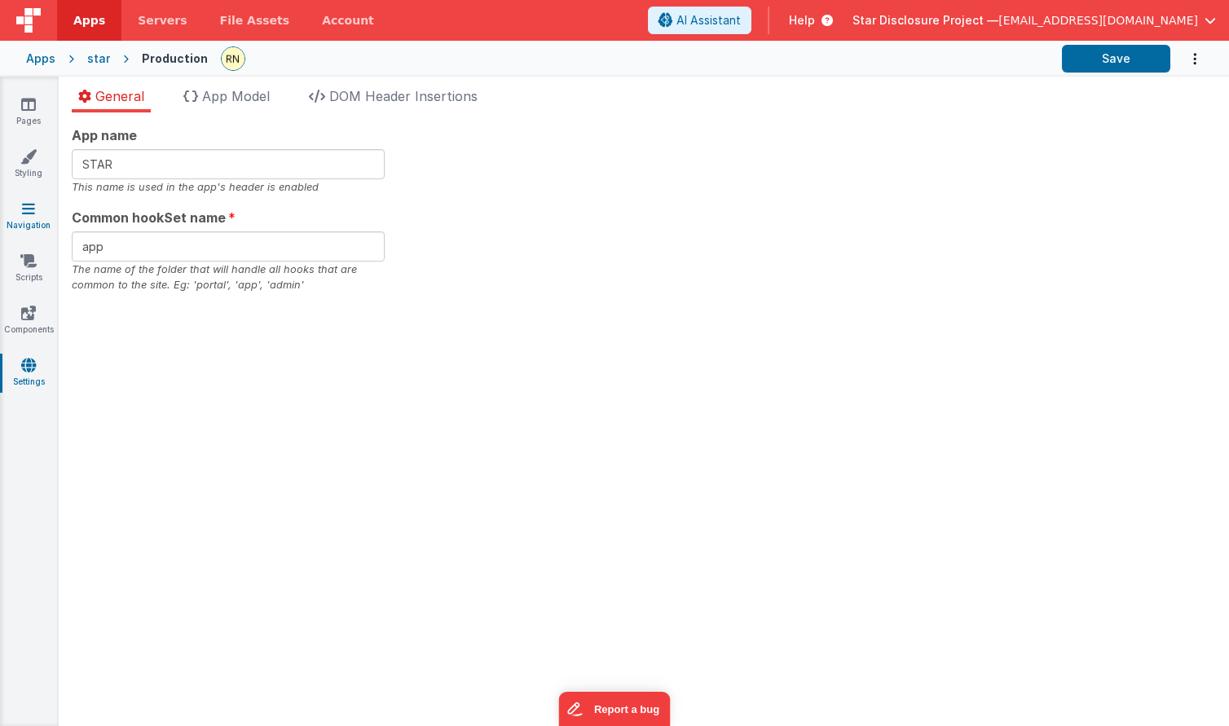
click at [28, 214] on icon at bounding box center [28, 208] width 13 height 16
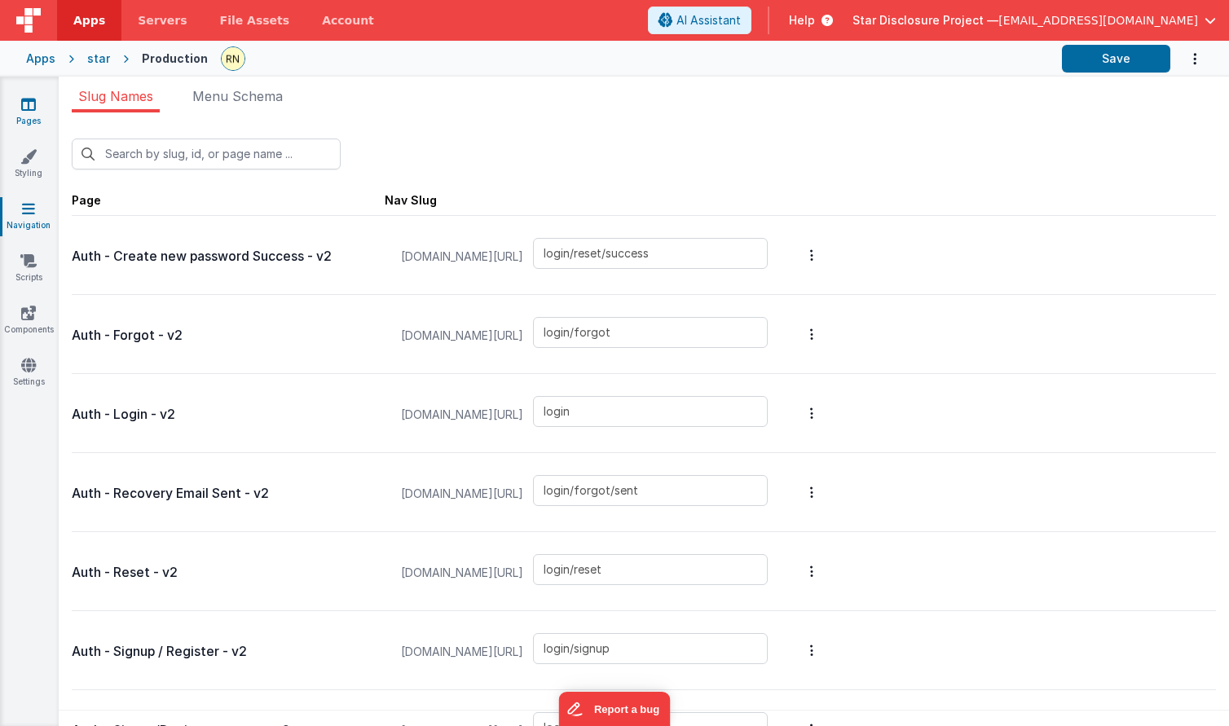
click at [29, 105] on icon at bounding box center [28, 104] width 15 height 16
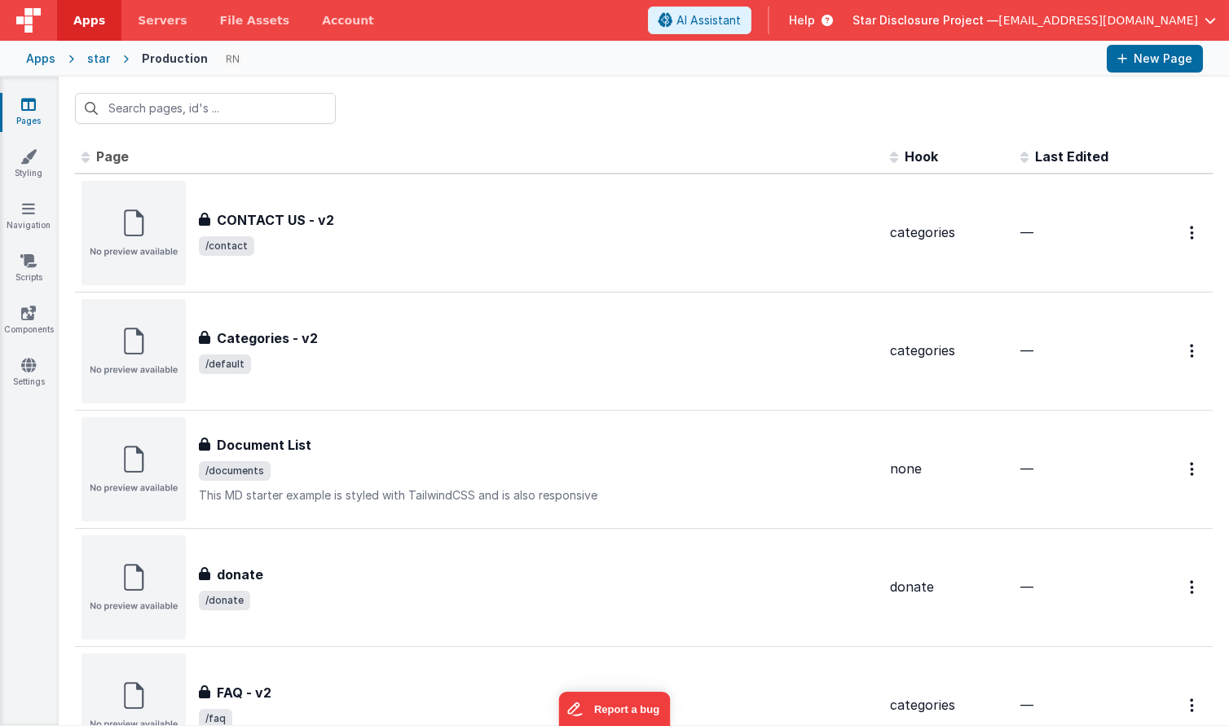
click at [1106, 17] on span "[EMAIL_ADDRESS][DOMAIN_NAME]" at bounding box center [1098, 20] width 200 height 16
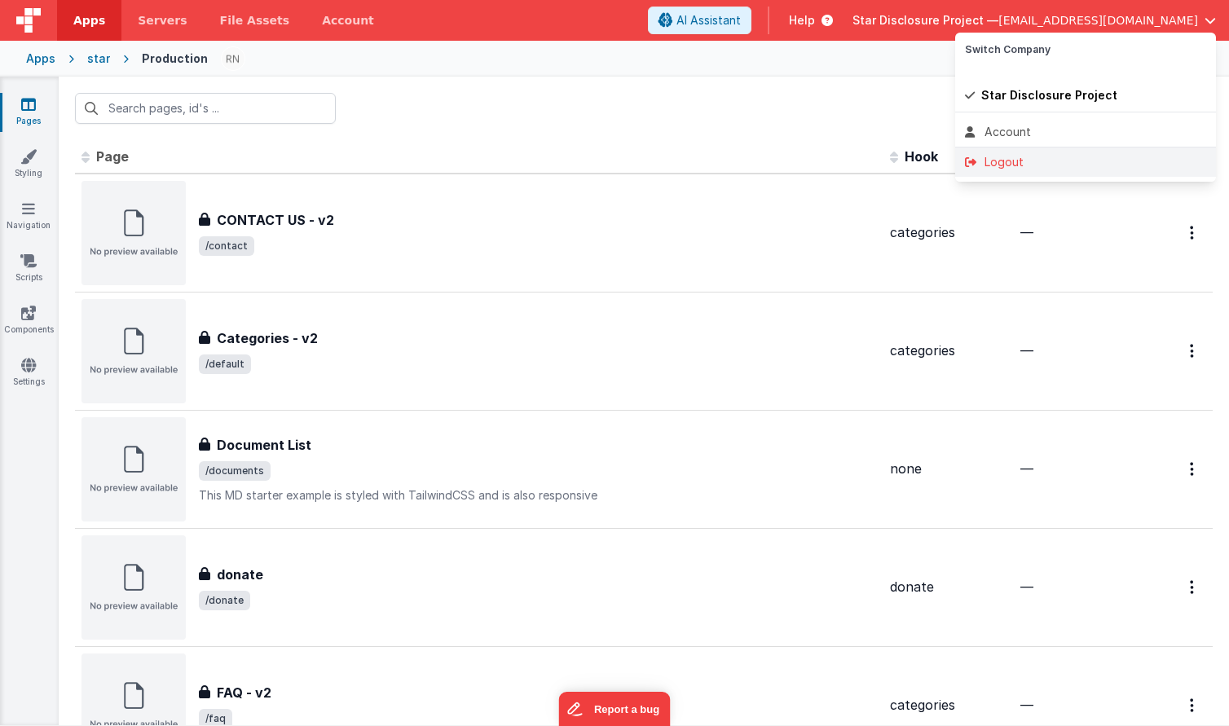
click at [1015, 161] on div "Logout" at bounding box center [1085, 162] width 241 height 16
